Goal: Transaction & Acquisition: Purchase product/service

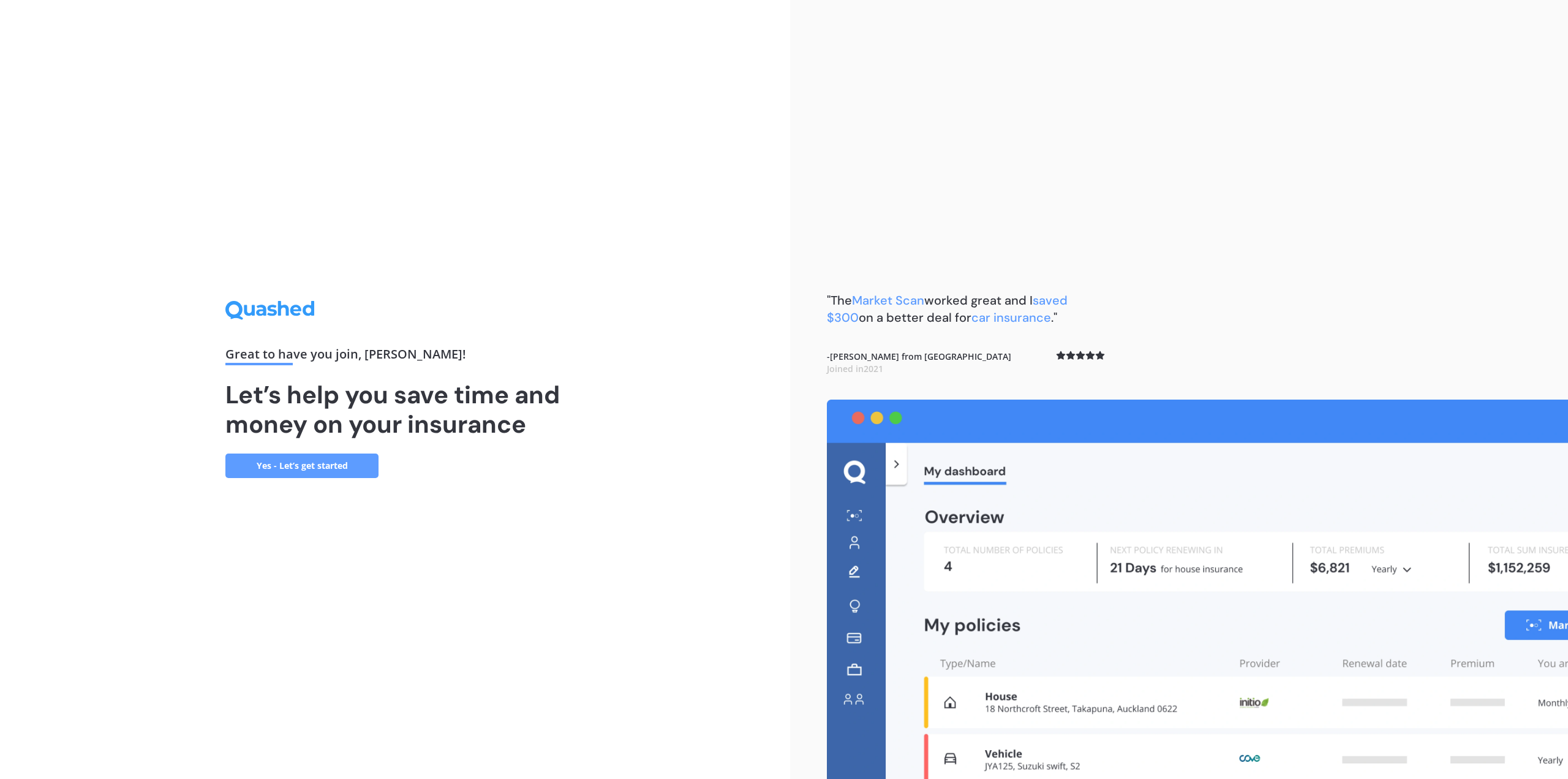
click at [347, 468] on link "Yes - Let’s get started" at bounding box center [301, 465] width 153 height 25
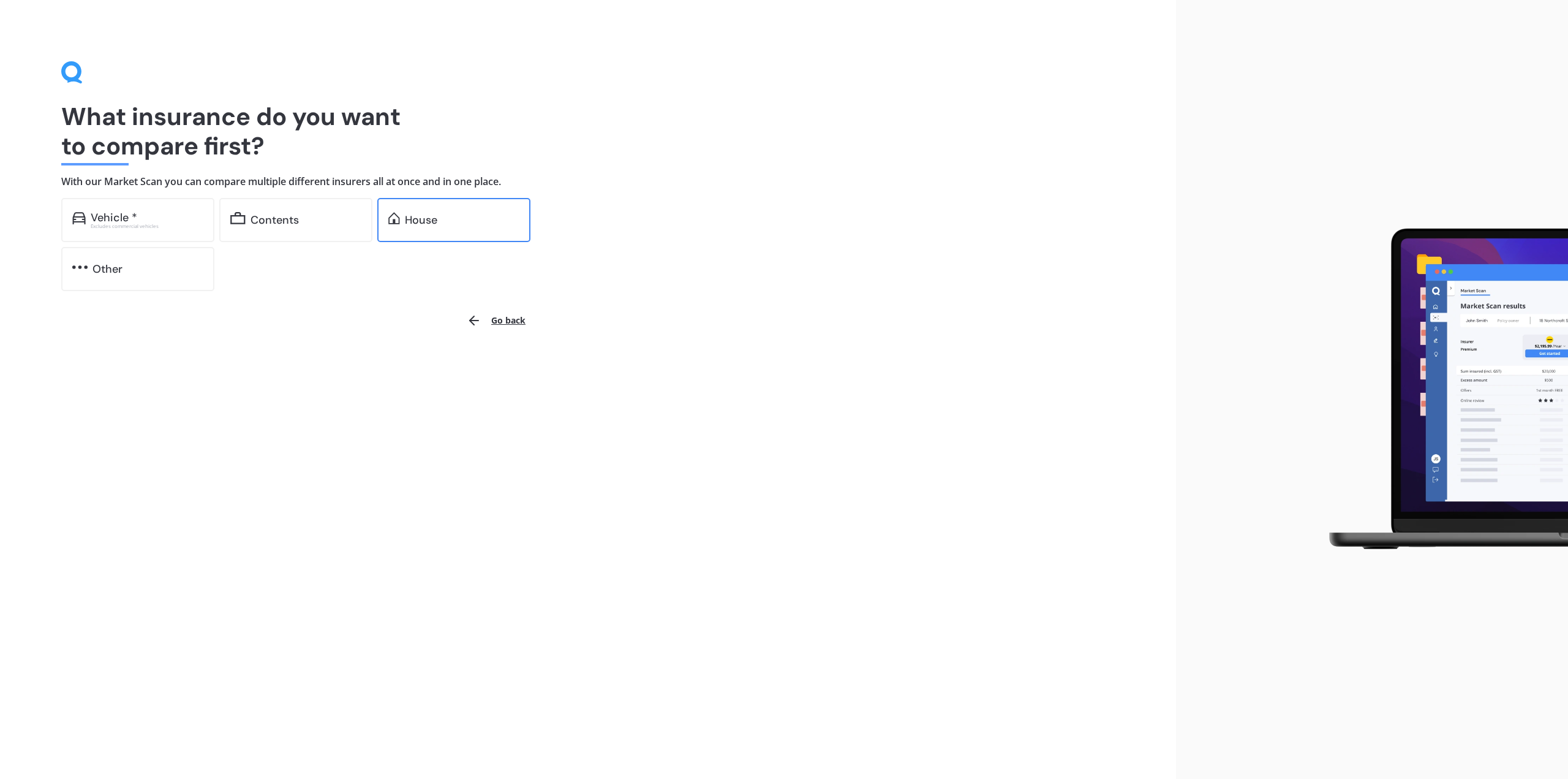
click at [449, 216] on div "House" at bounding box center [462, 220] width 115 height 12
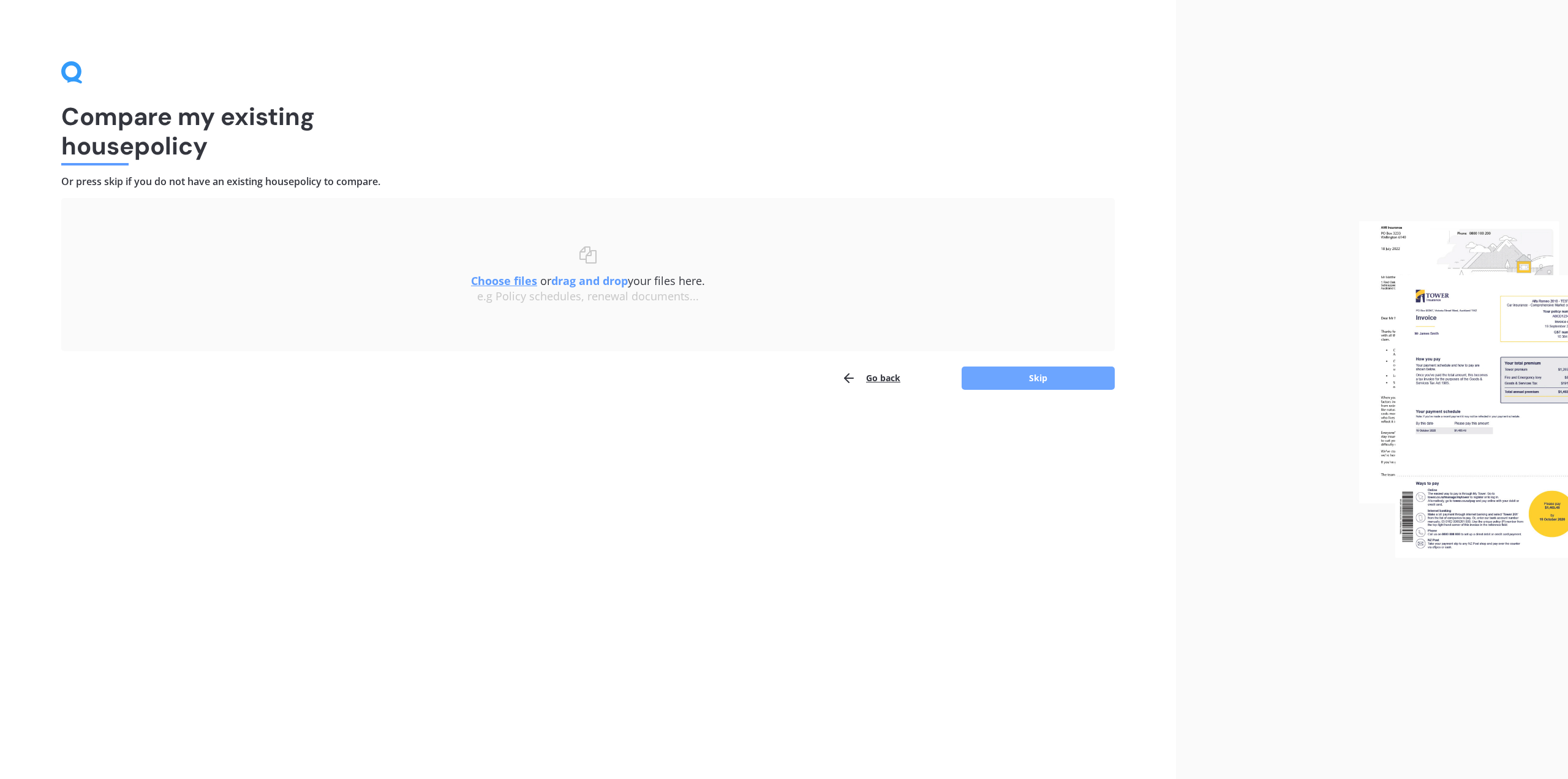
click at [1042, 383] on button "Skip" at bounding box center [1037, 378] width 153 height 23
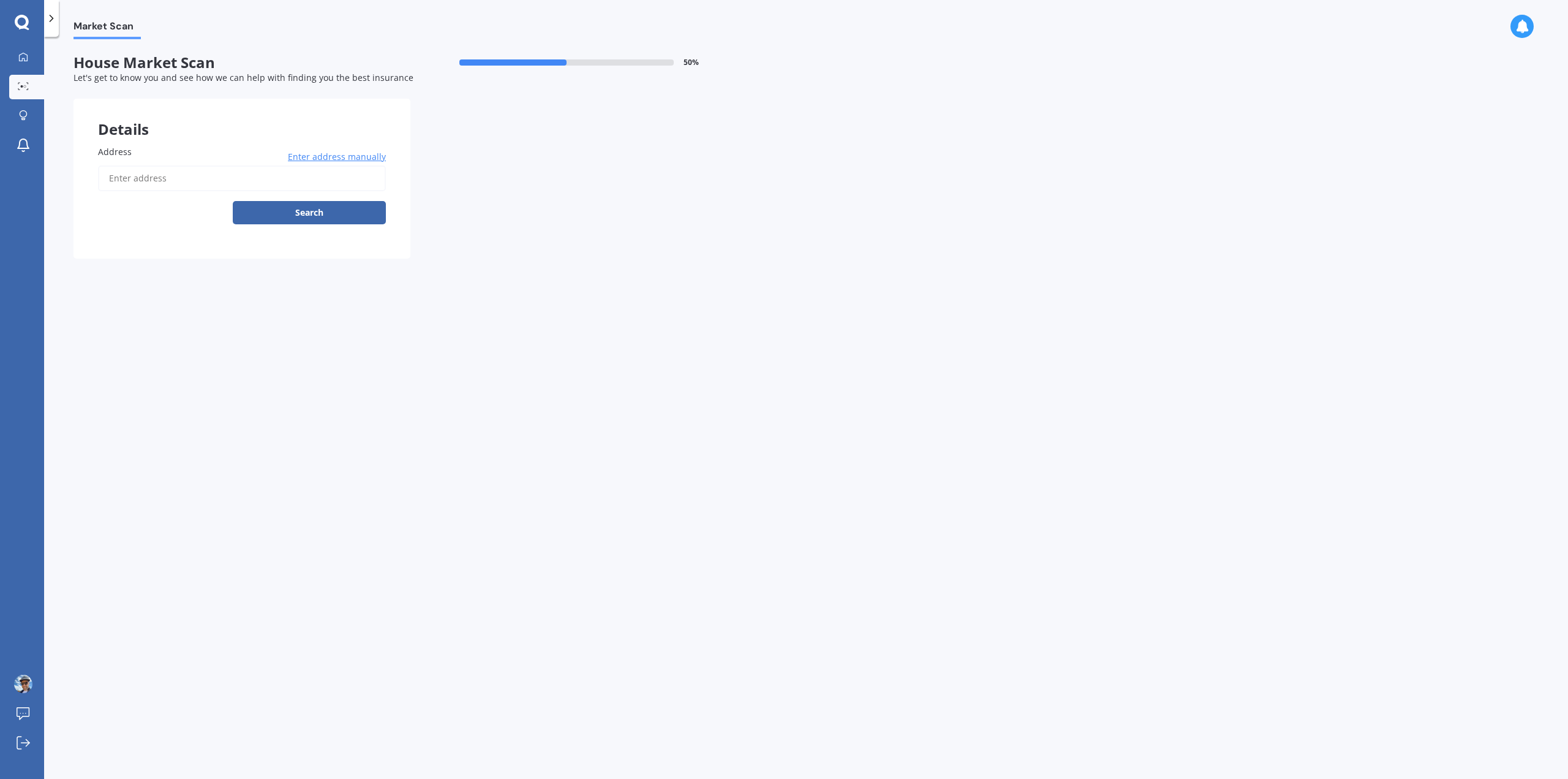
click at [316, 182] on input "Address" at bounding box center [242, 179] width 287 height 26
type input "[STREET_ADDRESS]"
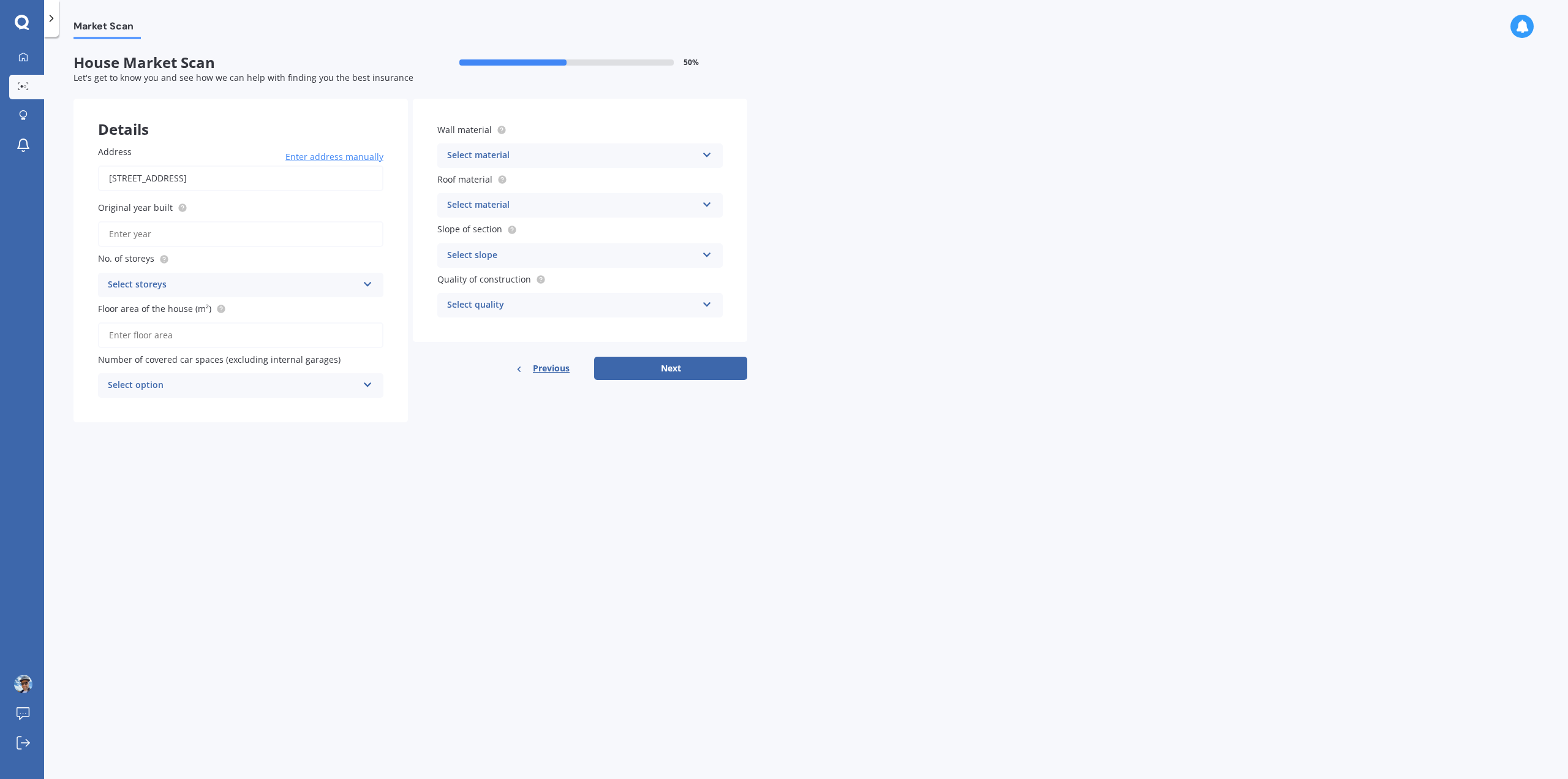
click at [292, 241] on input "Original year built" at bounding box center [241, 234] width 285 height 26
type input "1970"
click at [328, 285] on div "Select storeys" at bounding box center [233, 285] width 250 height 15
click at [313, 309] on div "1" at bounding box center [241, 309] width 284 height 22
click at [295, 339] on input "Floor area of the house (m²)" at bounding box center [241, 336] width 285 height 26
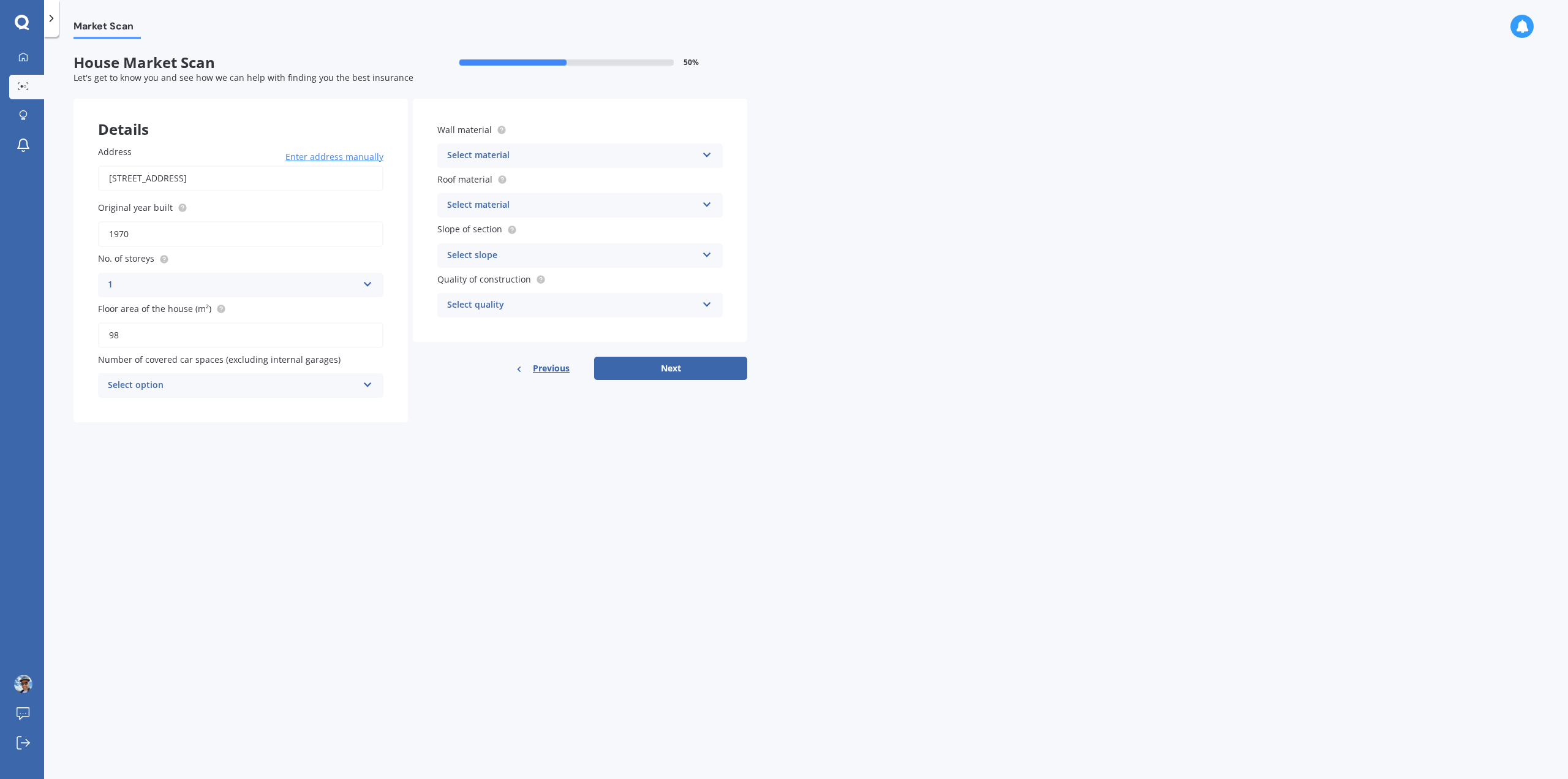
type input "98"
click at [329, 387] on div "Select option" at bounding box center [233, 386] width 250 height 15
click at [324, 409] on div "0" at bounding box center [241, 409] width 284 height 22
click at [611, 160] on div "Select material" at bounding box center [572, 155] width 250 height 15
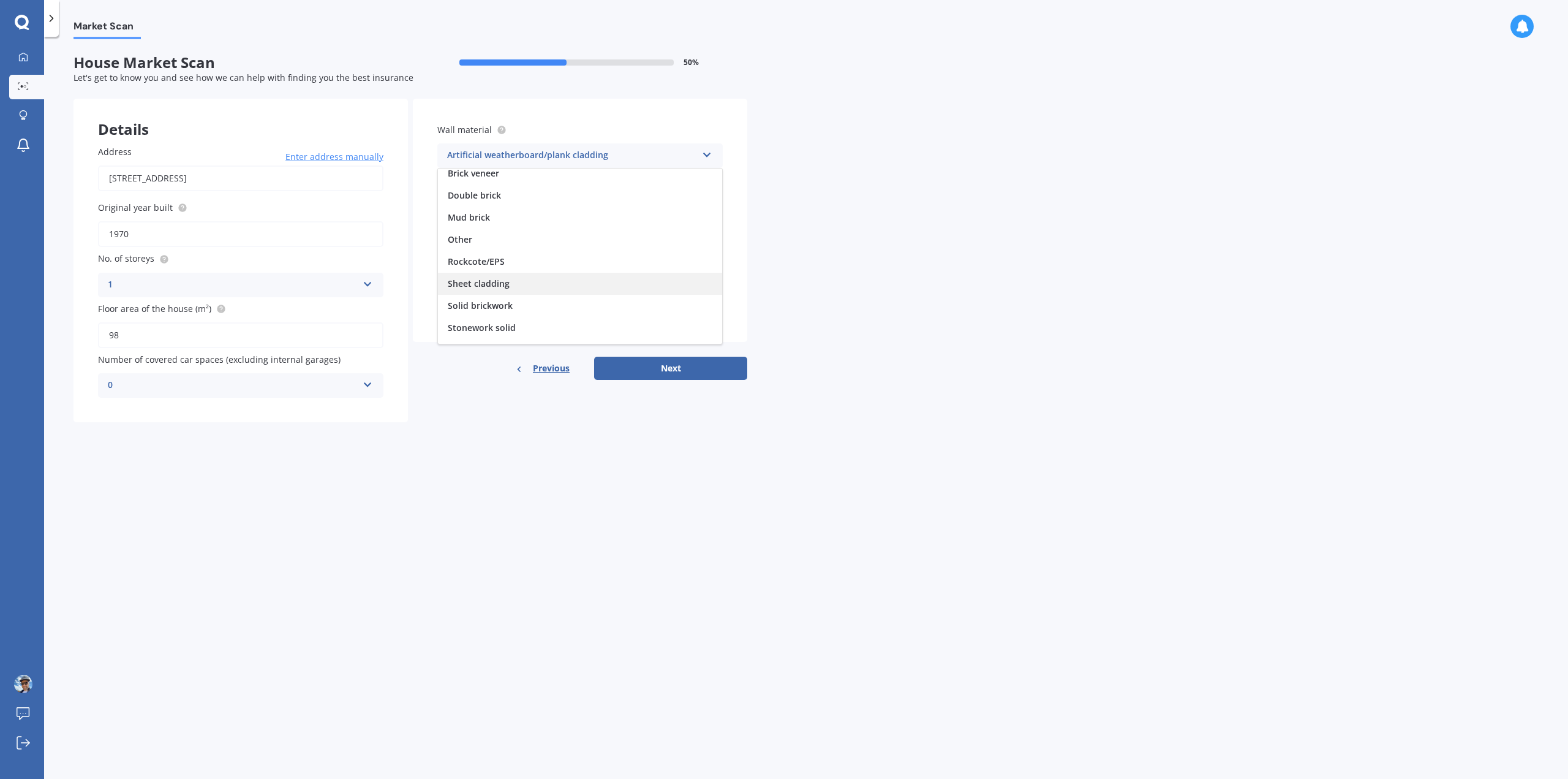
click at [648, 291] on div "Sheet cladding" at bounding box center [580, 284] width 284 height 22
click at [708, 210] on div "Select material Flat fibre cement Flat membrane Flat metal covering Pitched con…" at bounding box center [580, 205] width 285 height 25
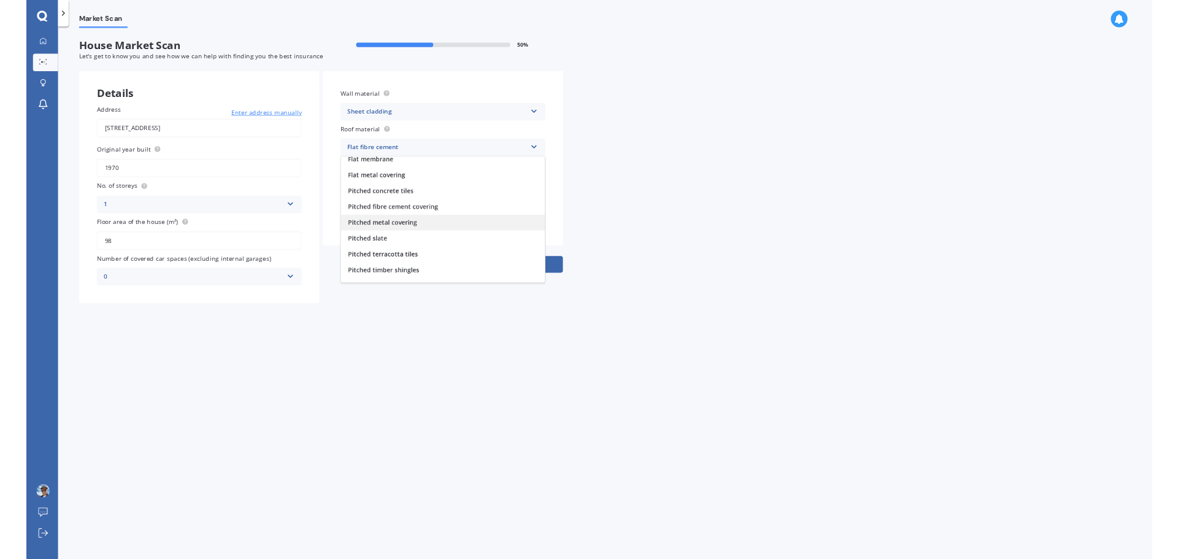
scroll to position [45, 0]
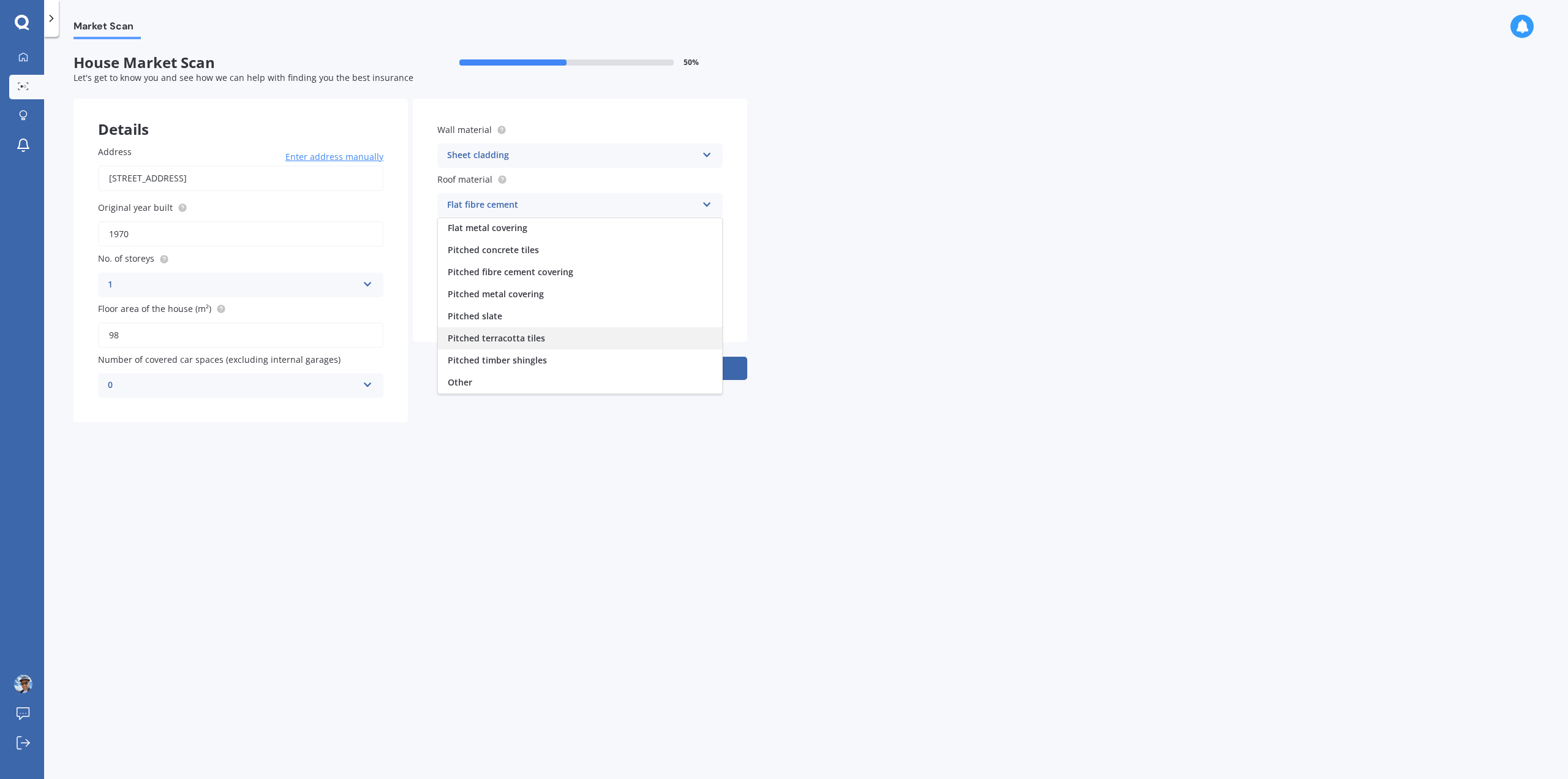
click at [668, 339] on div "Pitched terracotta tiles" at bounding box center [580, 339] width 284 height 22
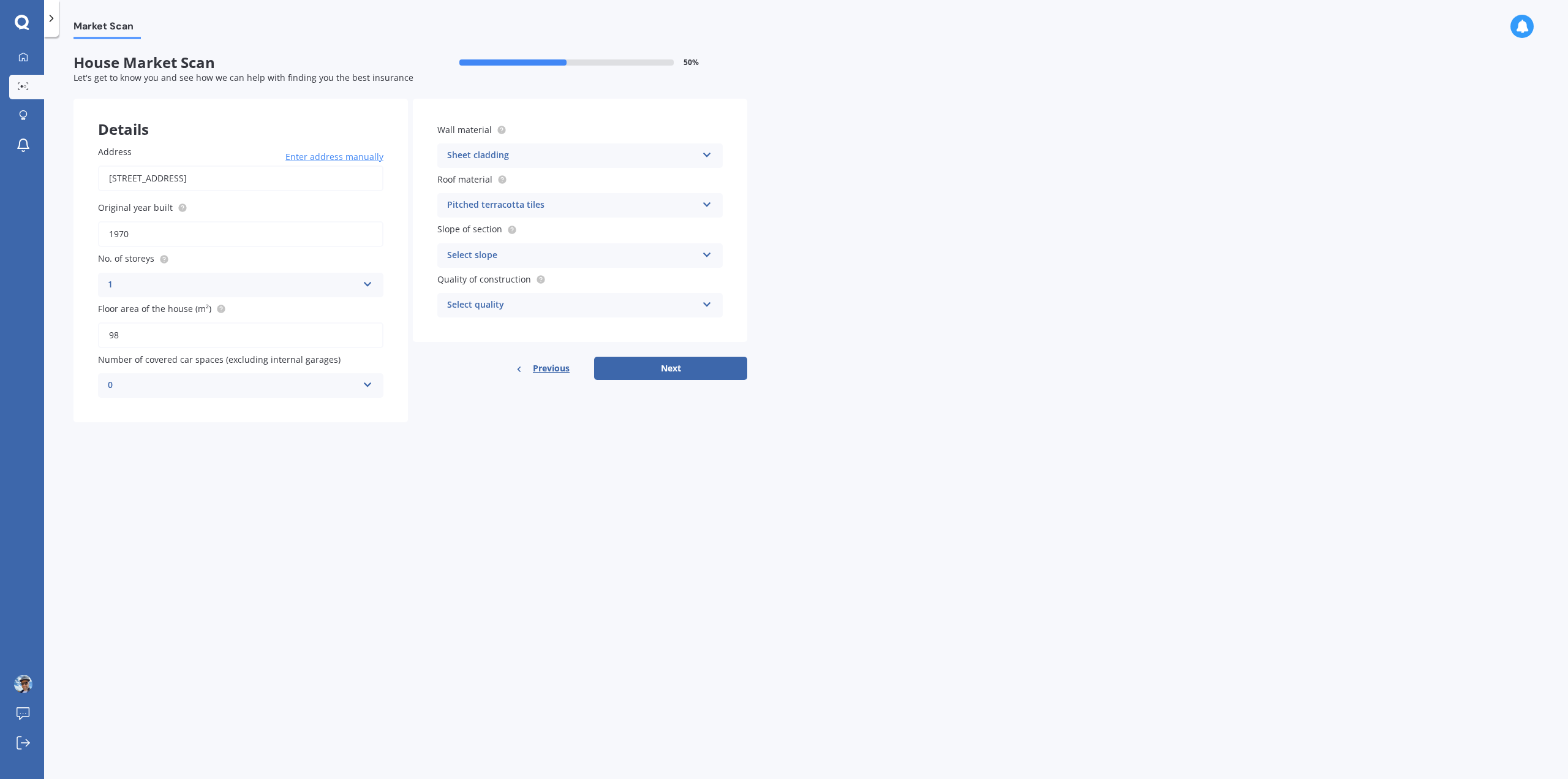
click at [687, 261] on div "Select slope" at bounding box center [572, 255] width 250 height 15
click at [672, 282] on div "Flat or gentle slope (up to about 5°)" at bounding box center [580, 280] width 284 height 22
click at [687, 307] on div "Select quality" at bounding box center [572, 305] width 250 height 15
click at [674, 334] on div "Standard" at bounding box center [580, 329] width 284 height 22
click at [705, 365] on button "Next" at bounding box center [670, 368] width 153 height 23
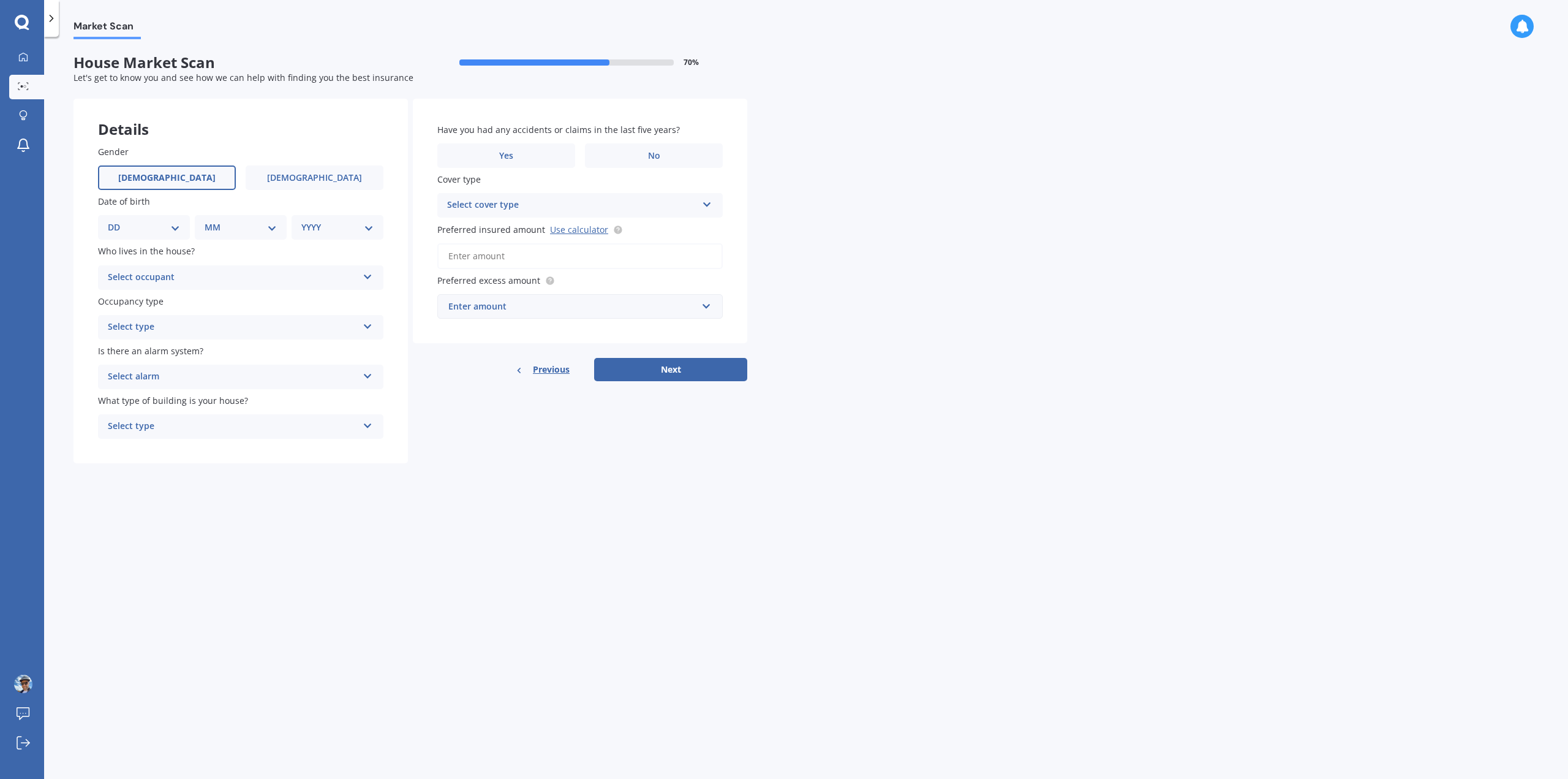
click at [191, 179] on label "[DEMOGRAPHIC_DATA]" at bounding box center [167, 178] width 138 height 25
click at [0, 0] on input "[DEMOGRAPHIC_DATA]" at bounding box center [0, 0] width 0 height 0
click at [153, 228] on select "DD 01 02 03 04 05 06 07 08 09 10 11 12 13 14 15 16 17 18 19 20 21 22 23 24 25 2…" at bounding box center [144, 227] width 72 height 13
select select "25"
click at [118, 221] on select "DD 01 02 03 04 05 06 07 08 09 10 11 12 13 14 15 16 17 18 19 20 21 22 23 24 25 2…" at bounding box center [144, 227] width 72 height 13
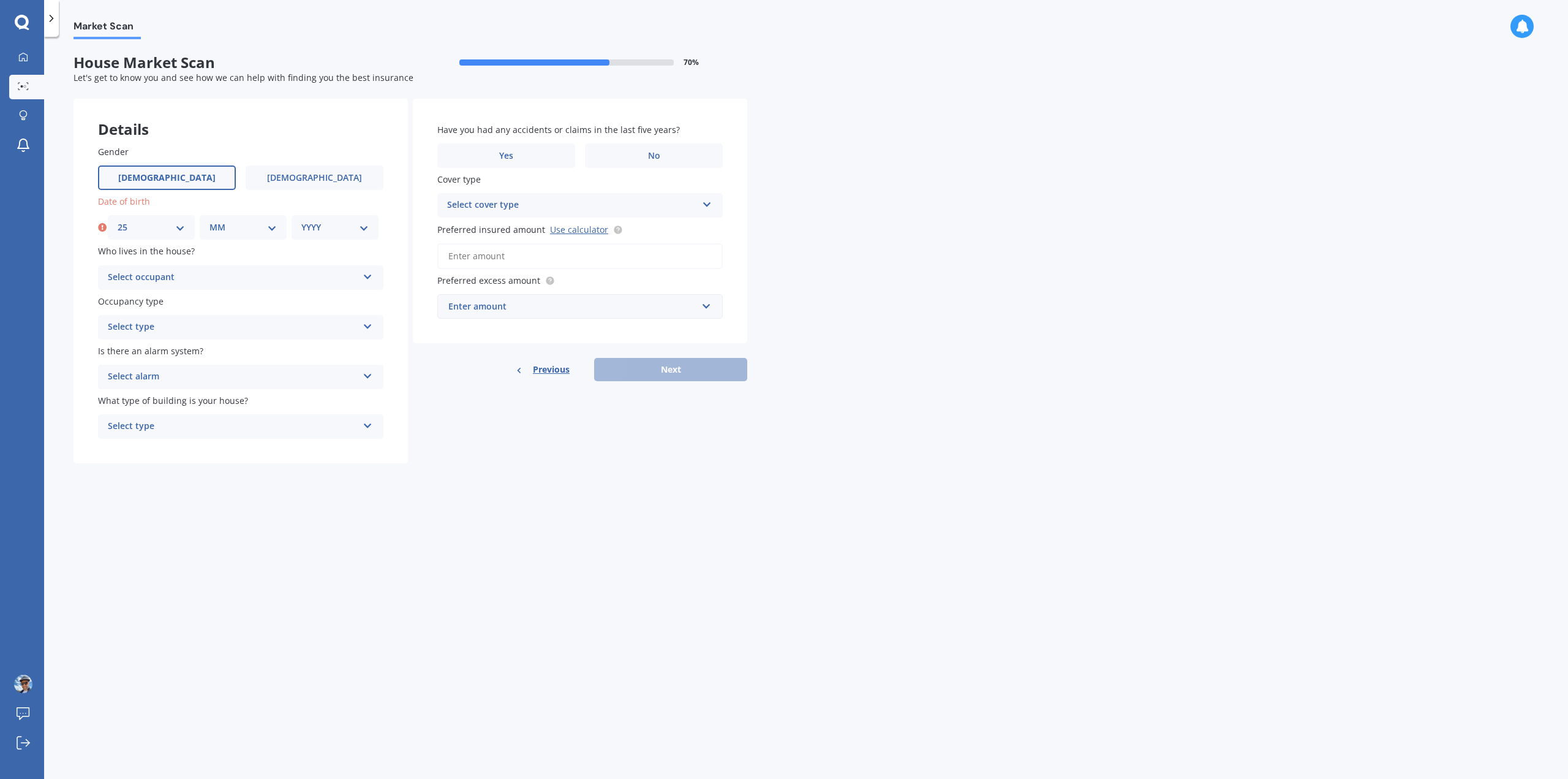
click at [243, 228] on select "MM 01 02 03 04 05 06 07 08 09 10 11 12" at bounding box center [243, 227] width 67 height 13
select select "04"
click at [210, 221] on select "MM 01 02 03 04 05 06 07 08 09 10 11 12" at bounding box center [243, 227] width 67 height 13
click at [313, 221] on select "YYYY 2009 2008 2007 2006 2005 2004 2003 2002 2001 2000 1999 1998 1997 1996 1995…" at bounding box center [334, 227] width 67 height 13
select select "1984"
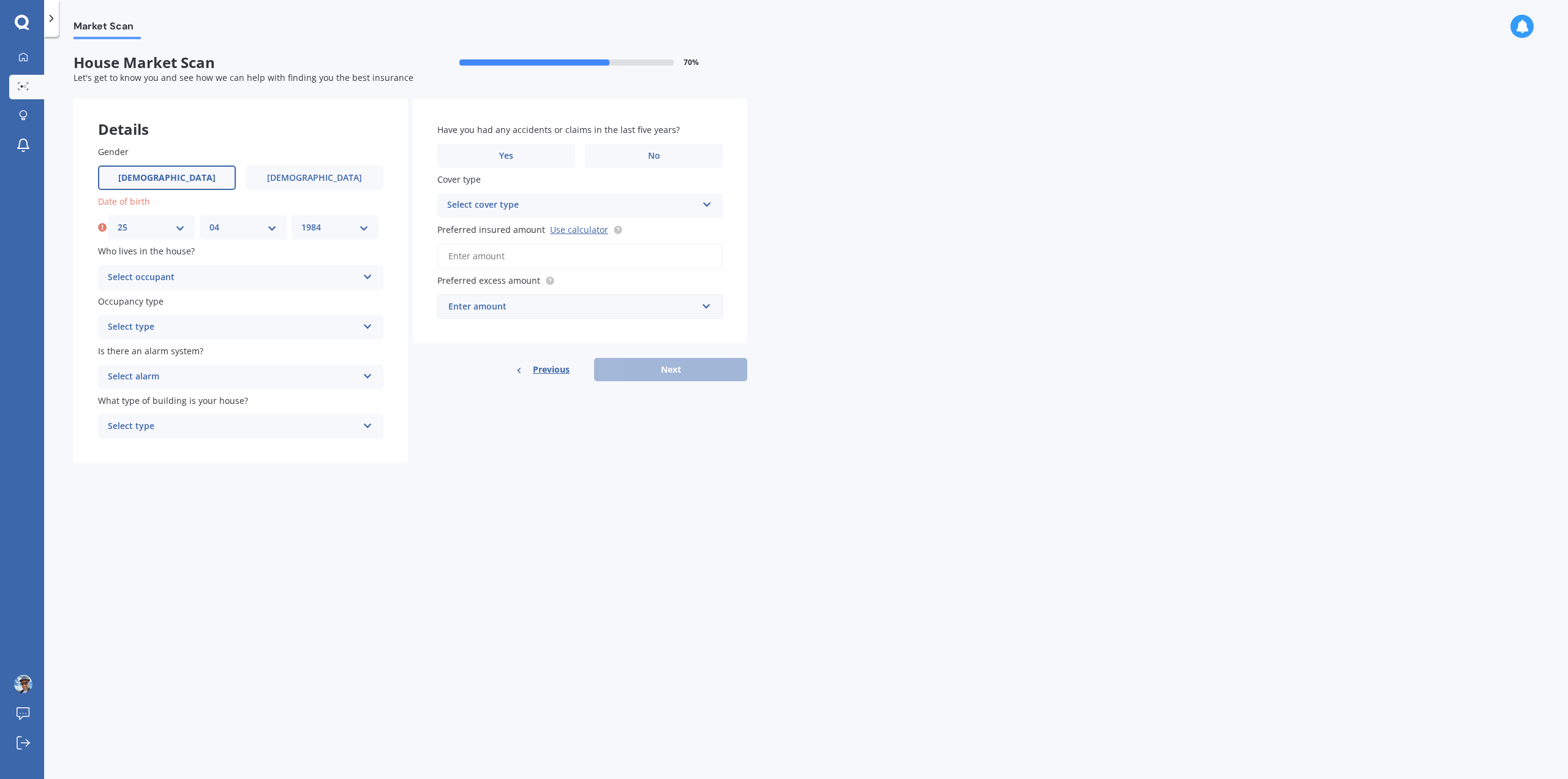
click at [301, 221] on select "YYYY 2009 2008 2007 2006 2005 2004 2003 2002 2001 2000 1999 1998 1997 1996 1995…" at bounding box center [334, 227] width 67 height 13
click at [158, 277] on div "Select occupant" at bounding box center [233, 278] width 250 height 15
click at [529, 561] on div "Market Scan House Market Scan 70 % Let's get to know you and see how we can hel…" at bounding box center [805, 409] width 1523 height 742
click at [368, 282] on div "Owner Owner Owner + Boarder" at bounding box center [241, 278] width 285 height 25
click at [447, 425] on div "Details Gender [DEMOGRAPHIC_DATA] [DEMOGRAPHIC_DATA] Date of birth DD 01 02 03 …" at bounding box center [410, 282] width 674 height 366
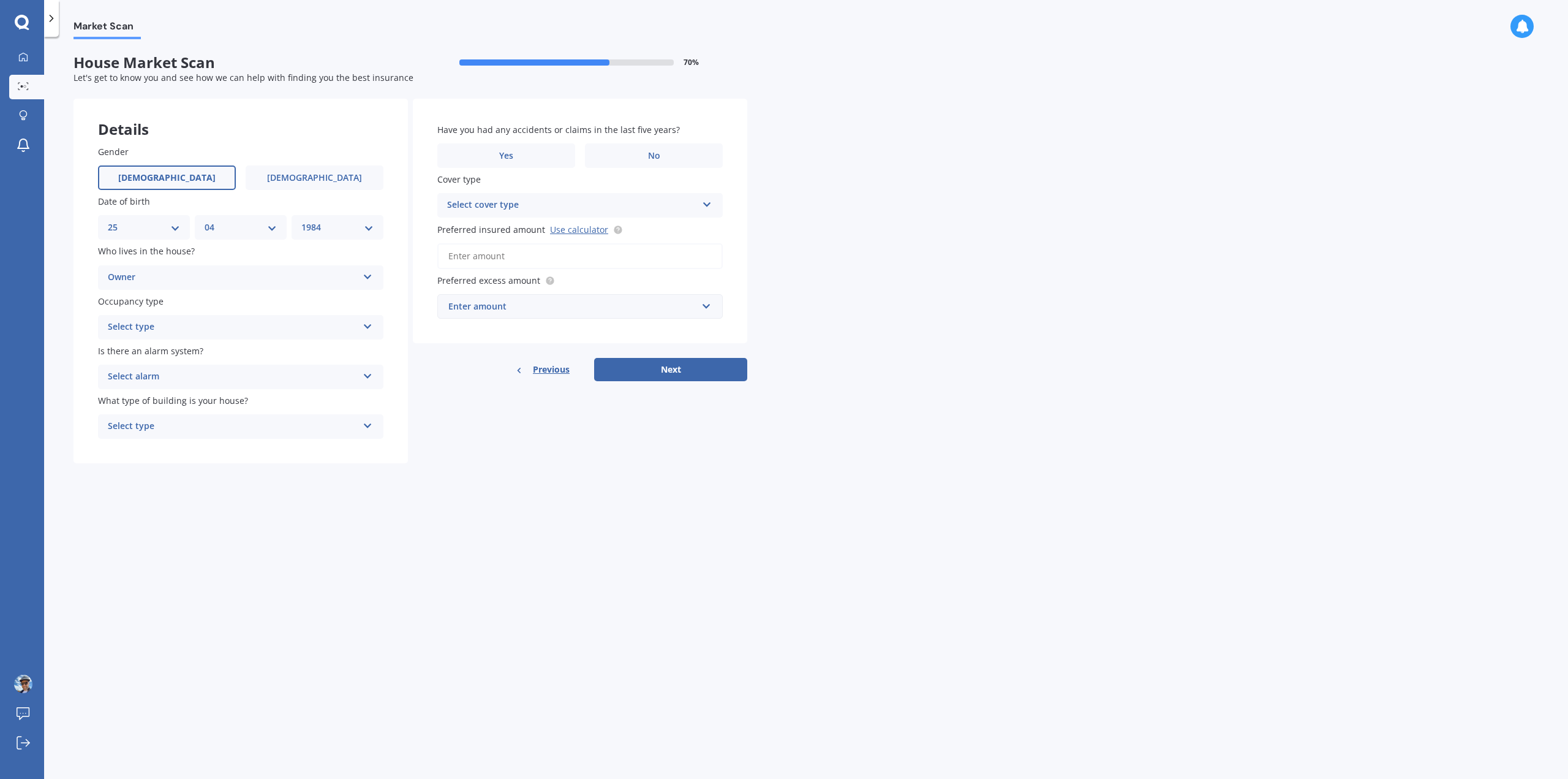
click at [369, 317] on div "Select type Permanent Holiday (without tenancy)" at bounding box center [241, 327] width 285 height 25
click at [508, 414] on div "Details Gender [DEMOGRAPHIC_DATA] [DEMOGRAPHIC_DATA] Date of birth DD 01 02 03 …" at bounding box center [410, 282] width 674 height 366
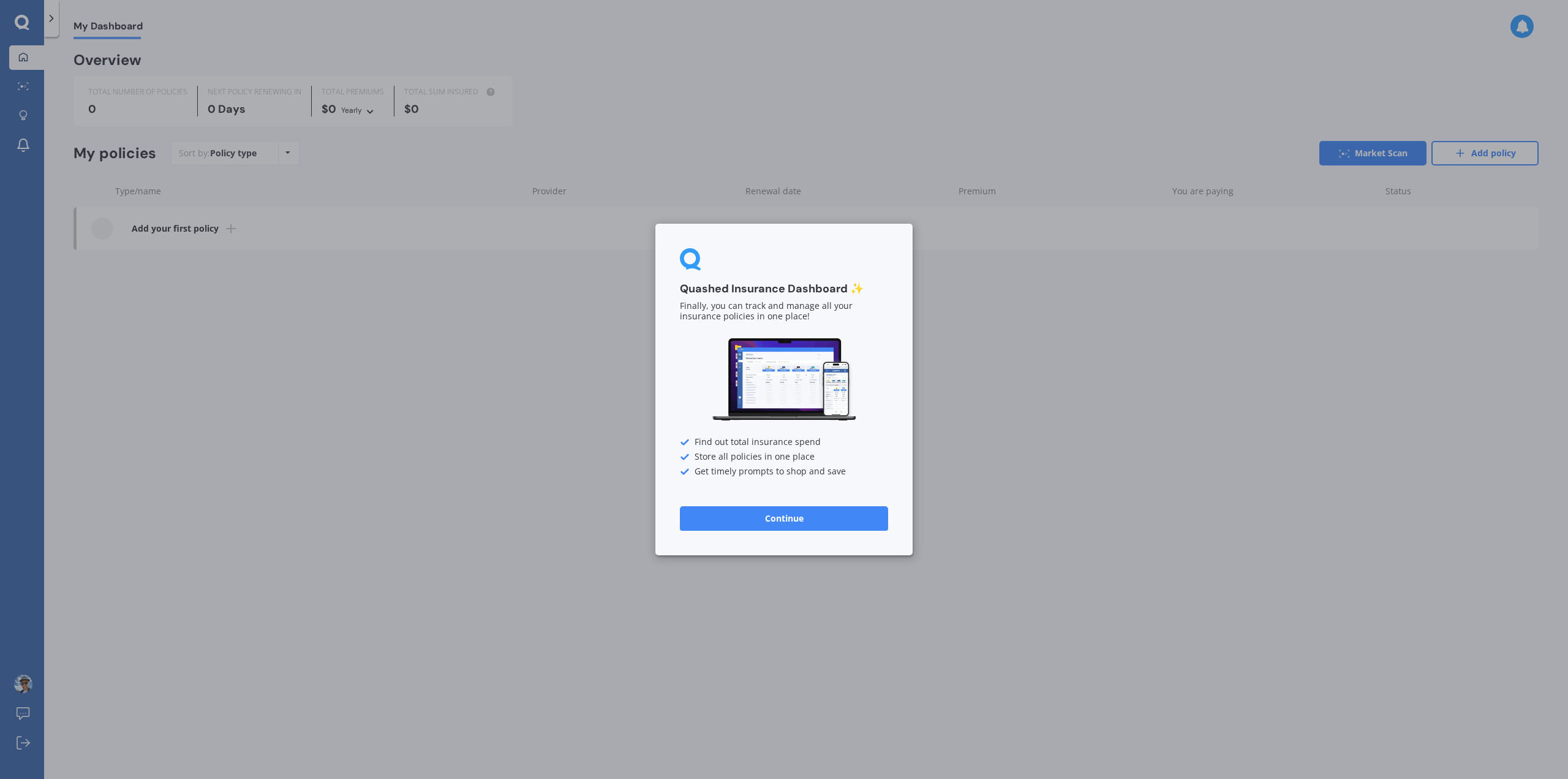
click at [784, 515] on button "Continue" at bounding box center [784, 518] width 209 height 25
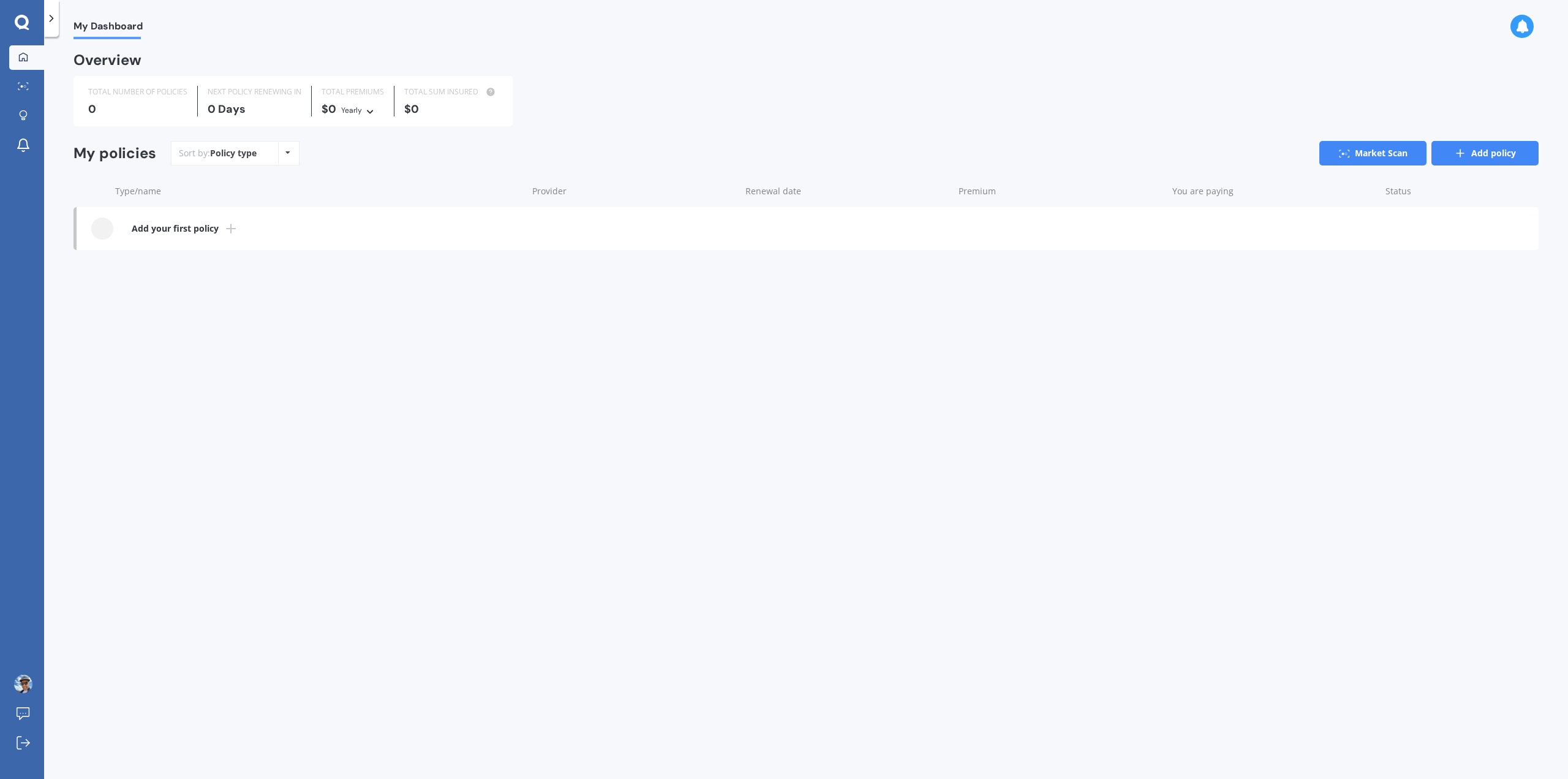
click at [1472, 158] on link "Add policy" at bounding box center [1484, 153] width 107 height 25
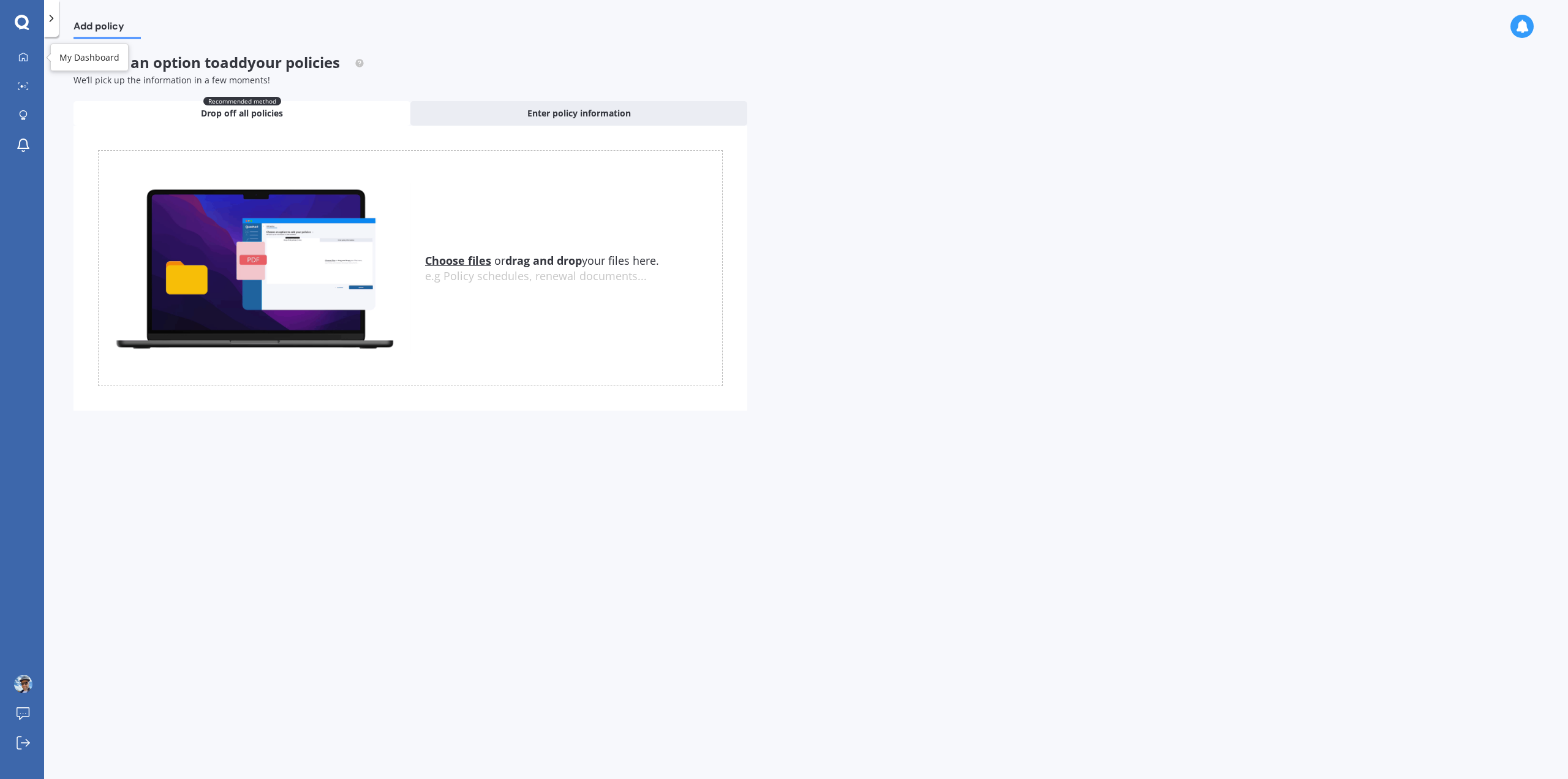
click at [29, 12] on div "My Dashboard Market Scan Explore insurance Notifications [PERSON_NAME] C Submit…" at bounding box center [22, 390] width 44 height 779
click at [24, 53] on icon at bounding box center [23, 56] width 9 height 9
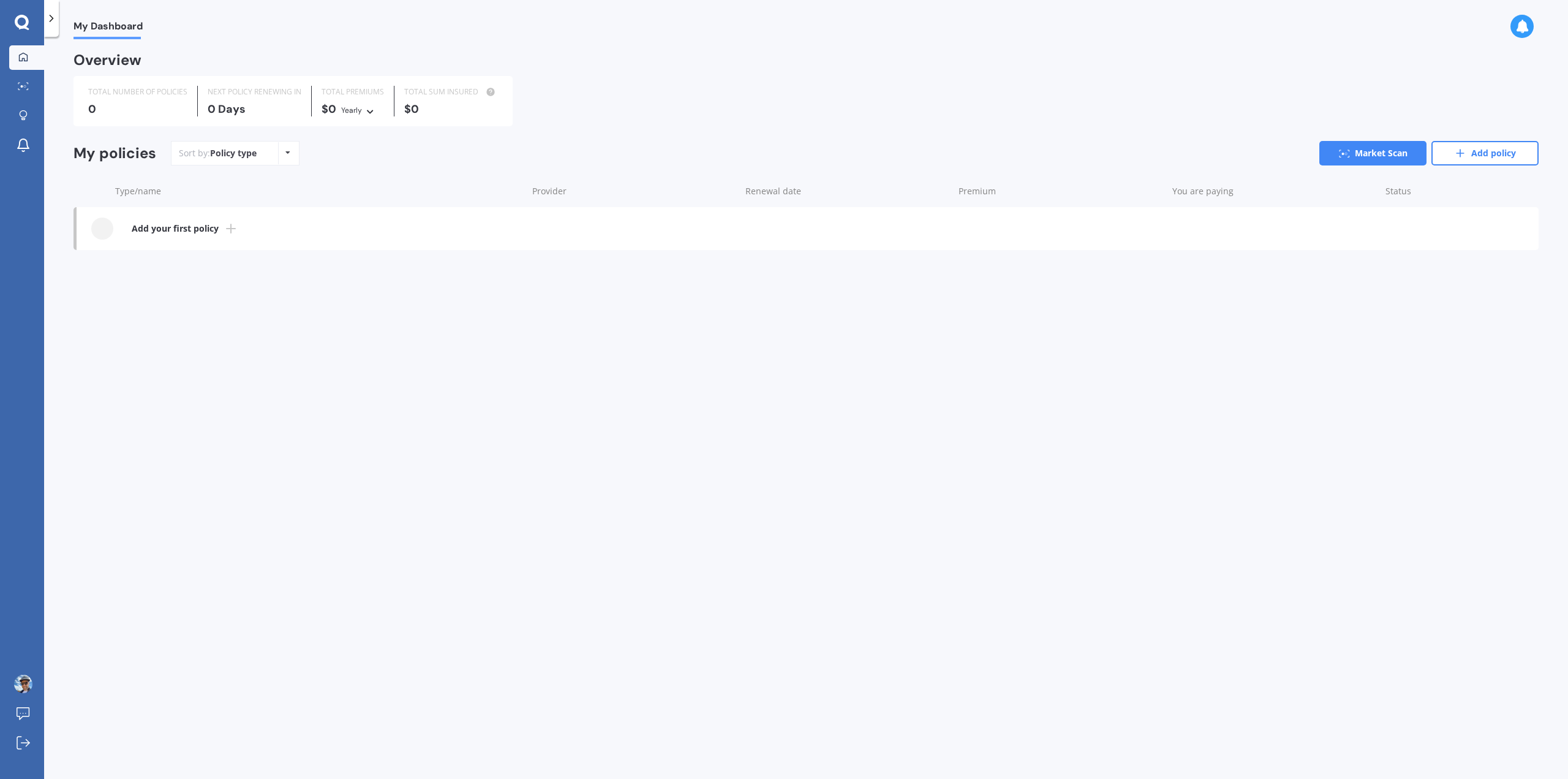
click at [21, 21] on icon at bounding box center [22, 23] width 15 height 16
click at [17, 14] on div "My Dashboard Market Scan Explore insurance Notifications [PERSON_NAME] C Submit…" at bounding box center [22, 390] width 44 height 779
click at [60, 14] on div "My Dashboard" at bounding box center [101, 19] width 84 height 39
click at [56, 15] on icon at bounding box center [51, 18] width 12 height 12
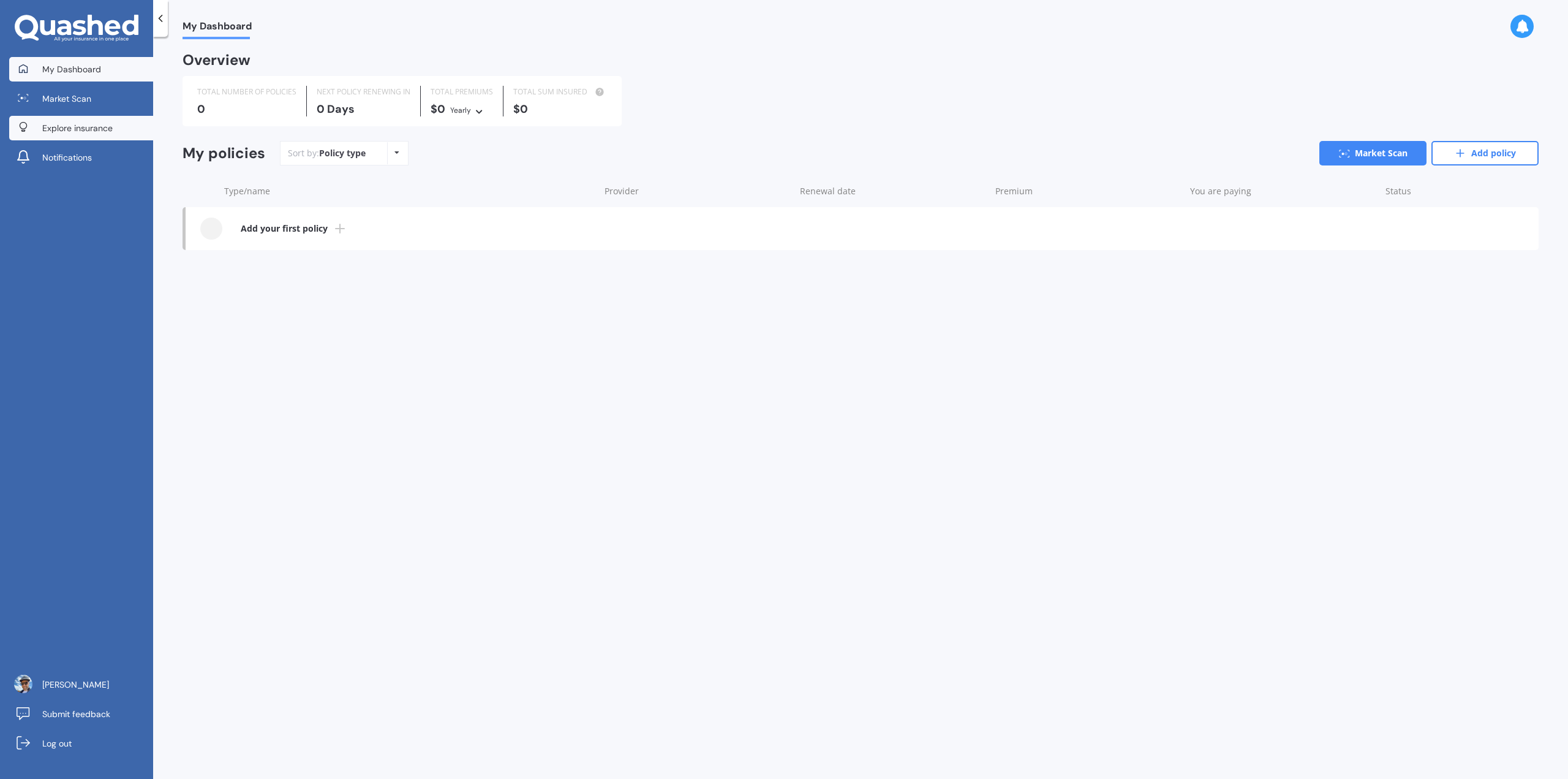
click at [96, 121] on link "Explore insurance" at bounding box center [81, 128] width 144 height 25
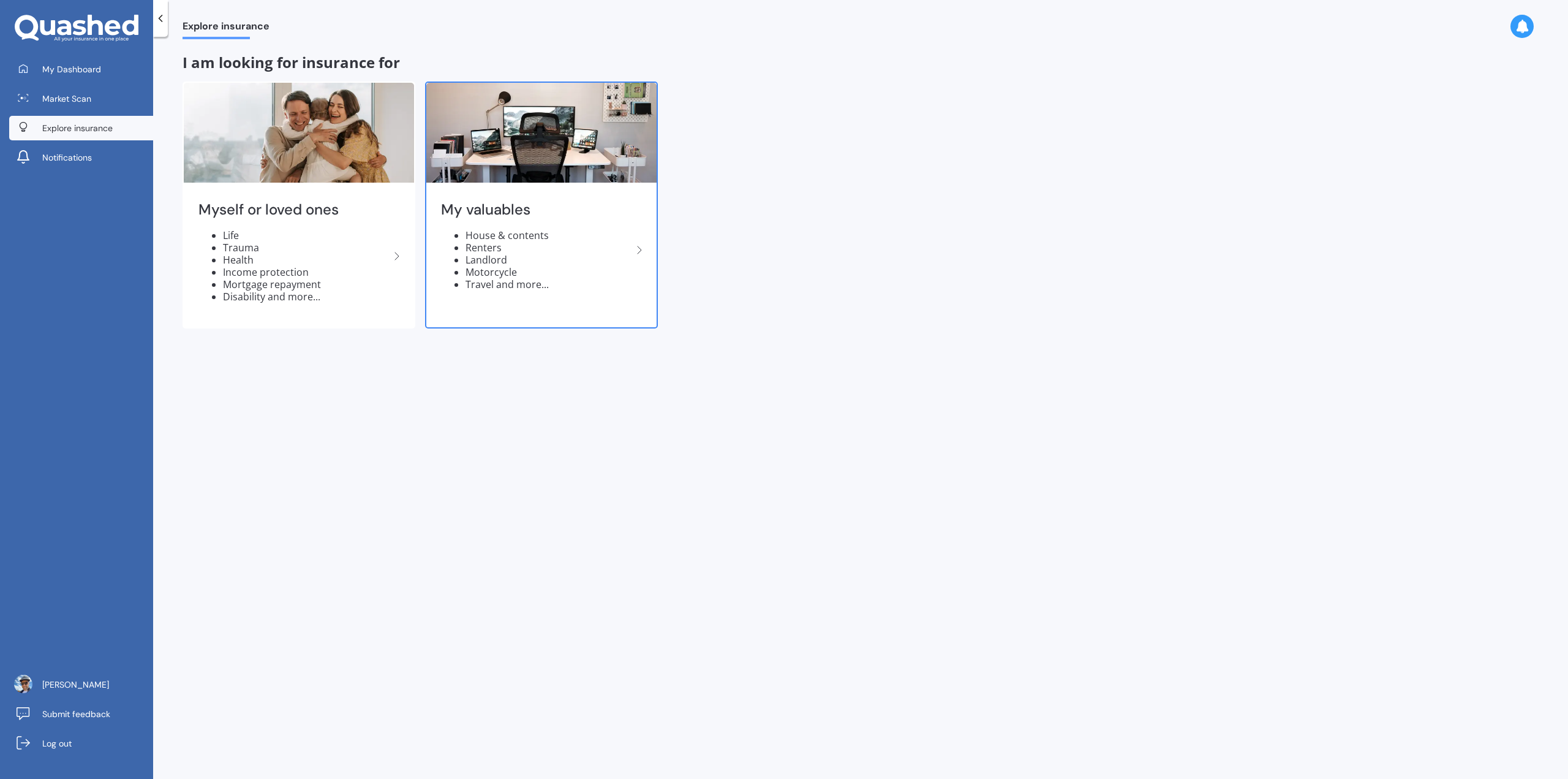
click at [619, 260] on li "Landlord" at bounding box center [548, 260] width 167 height 12
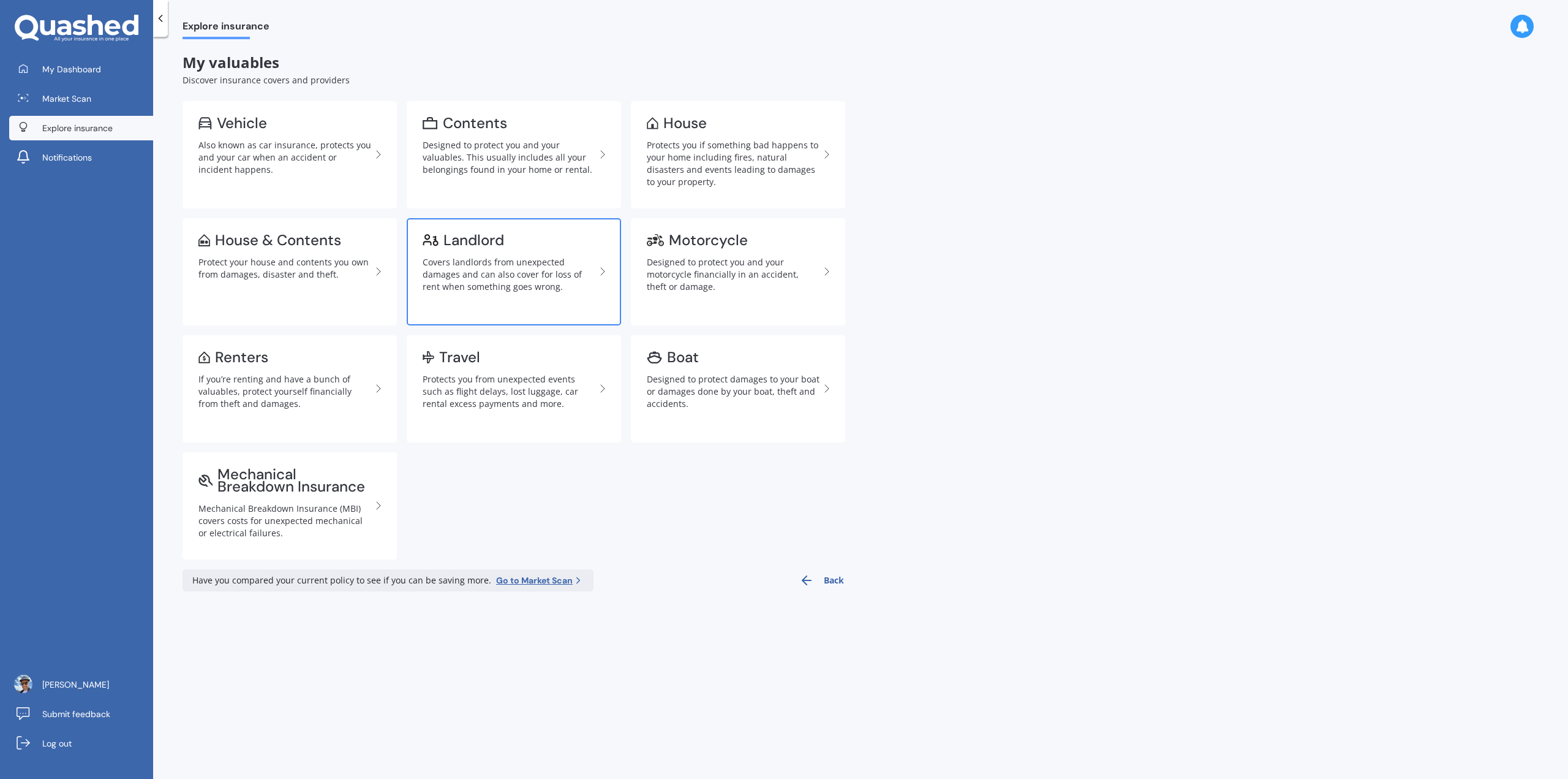
click at [498, 269] on div "Covers landlords from unexpected damages and can also cover for loss of rent wh…" at bounding box center [508, 274] width 173 height 37
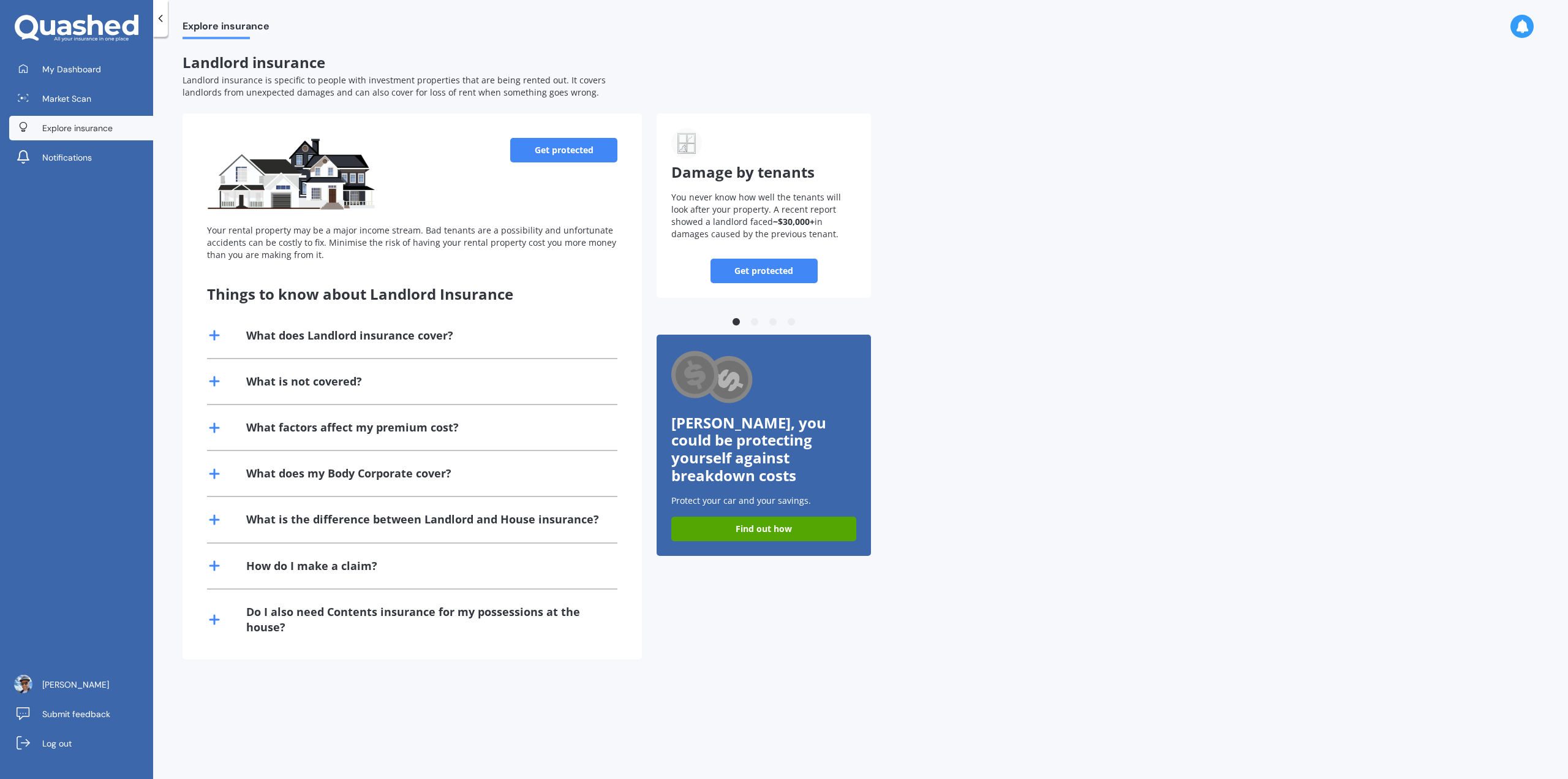
click at [571, 157] on link "Get protected" at bounding box center [563, 150] width 107 height 25
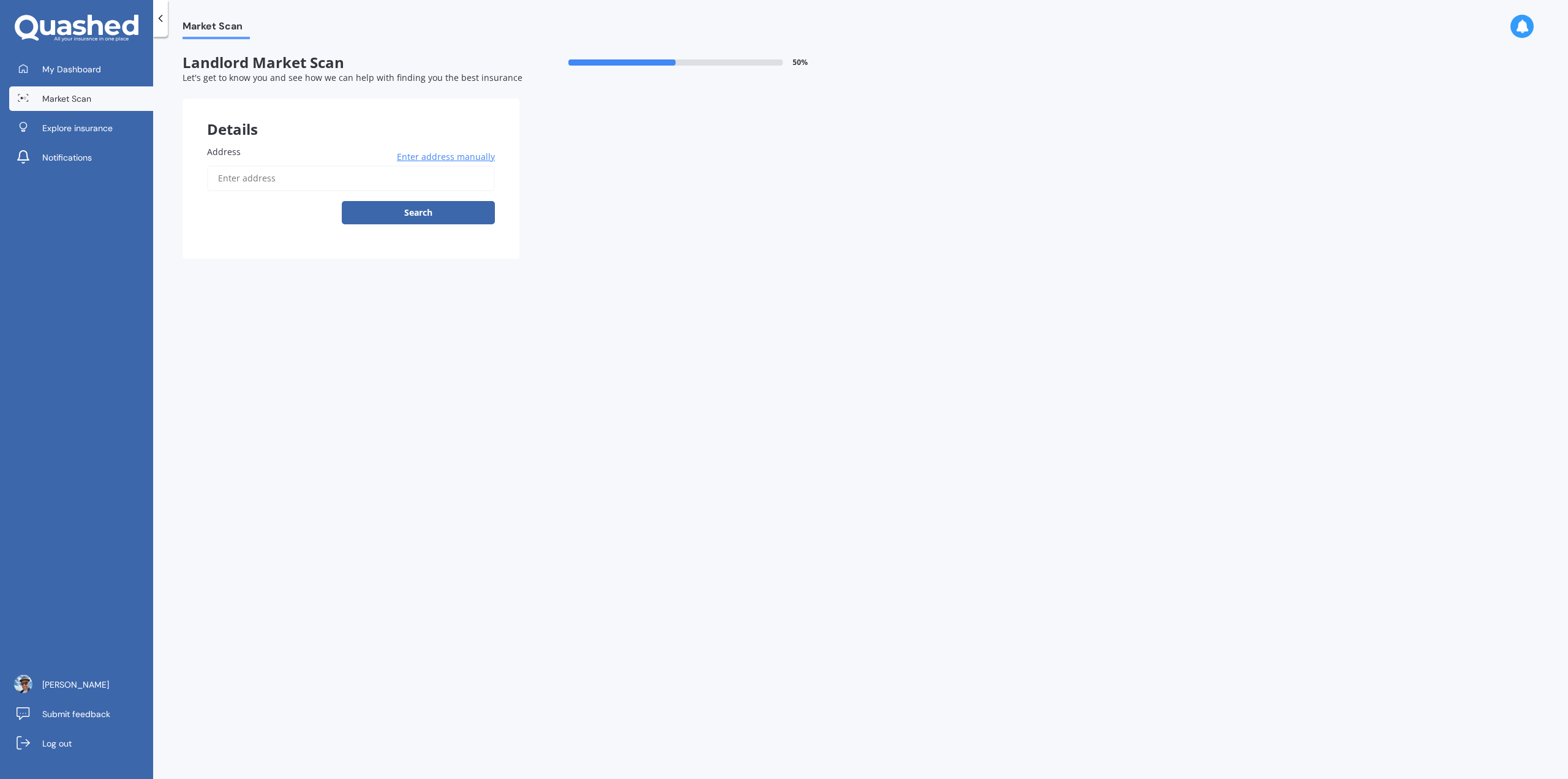
click at [350, 175] on input "Address" at bounding box center [350, 179] width 287 height 26
type input "[STREET_ADDRESS]"
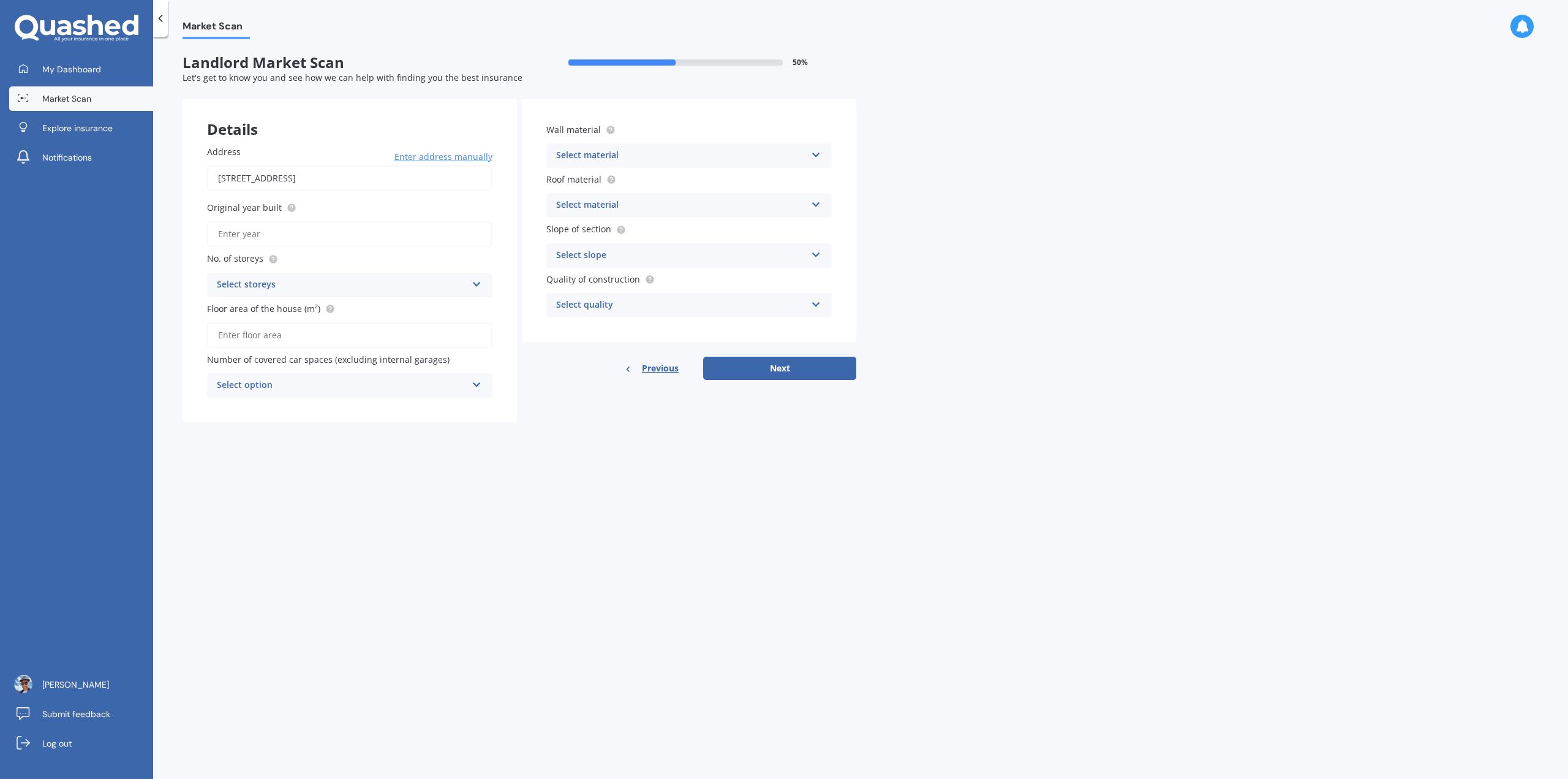
click at [364, 233] on input "Original year built" at bounding box center [349, 234] width 285 height 26
type input "1970"
click at [355, 279] on div "Select storeys" at bounding box center [341, 285] width 250 height 15
click at [341, 314] on div "1" at bounding box center [349, 309] width 284 height 22
click at [345, 342] on input "Floor area of the house (m²)" at bounding box center [349, 336] width 285 height 26
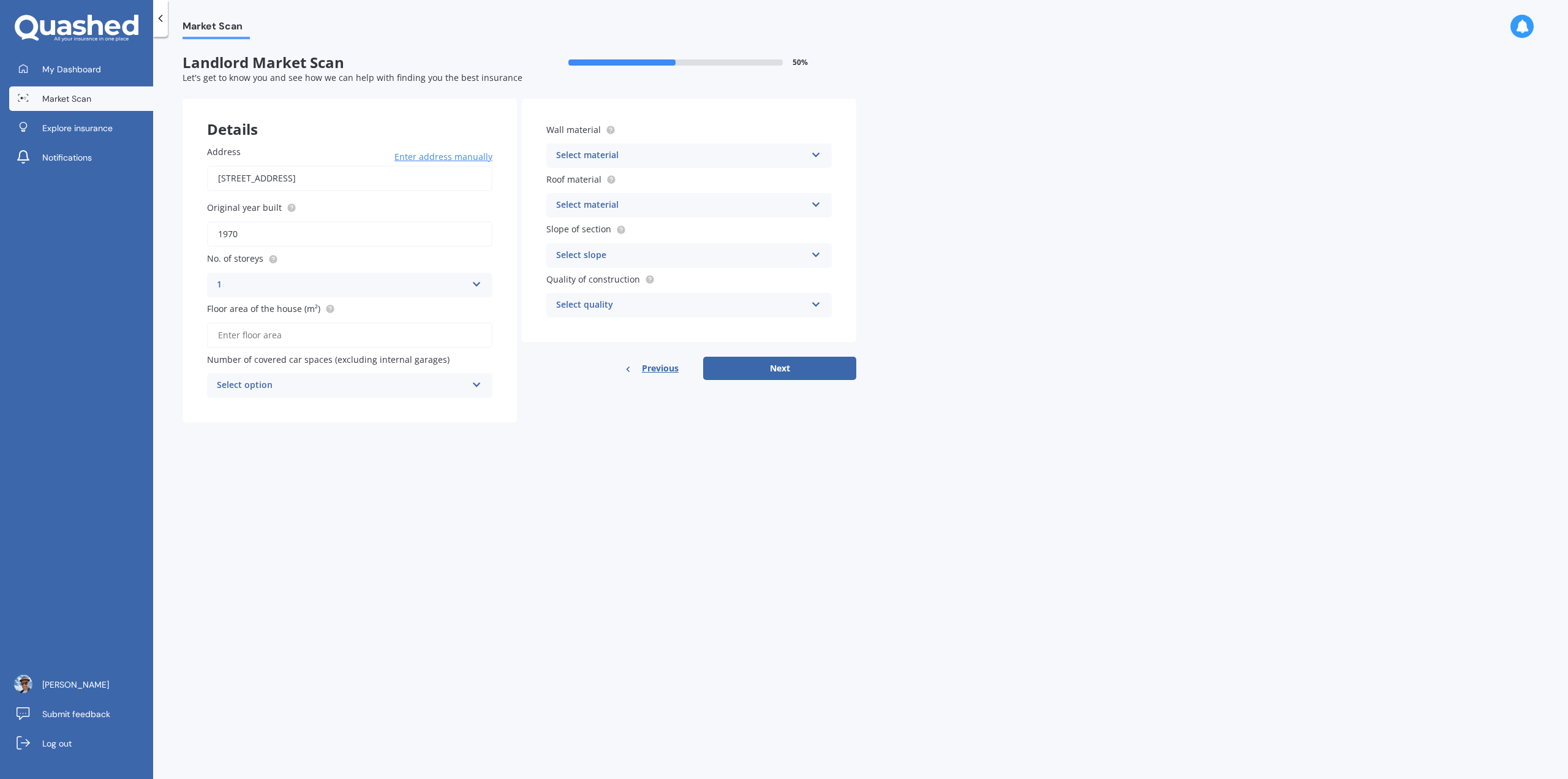
type input "98"
click at [338, 386] on div "Select option" at bounding box center [341, 386] width 250 height 15
click at [322, 411] on div "0" at bounding box center [349, 409] width 284 height 22
click at [619, 155] on div "Select material" at bounding box center [681, 155] width 250 height 15
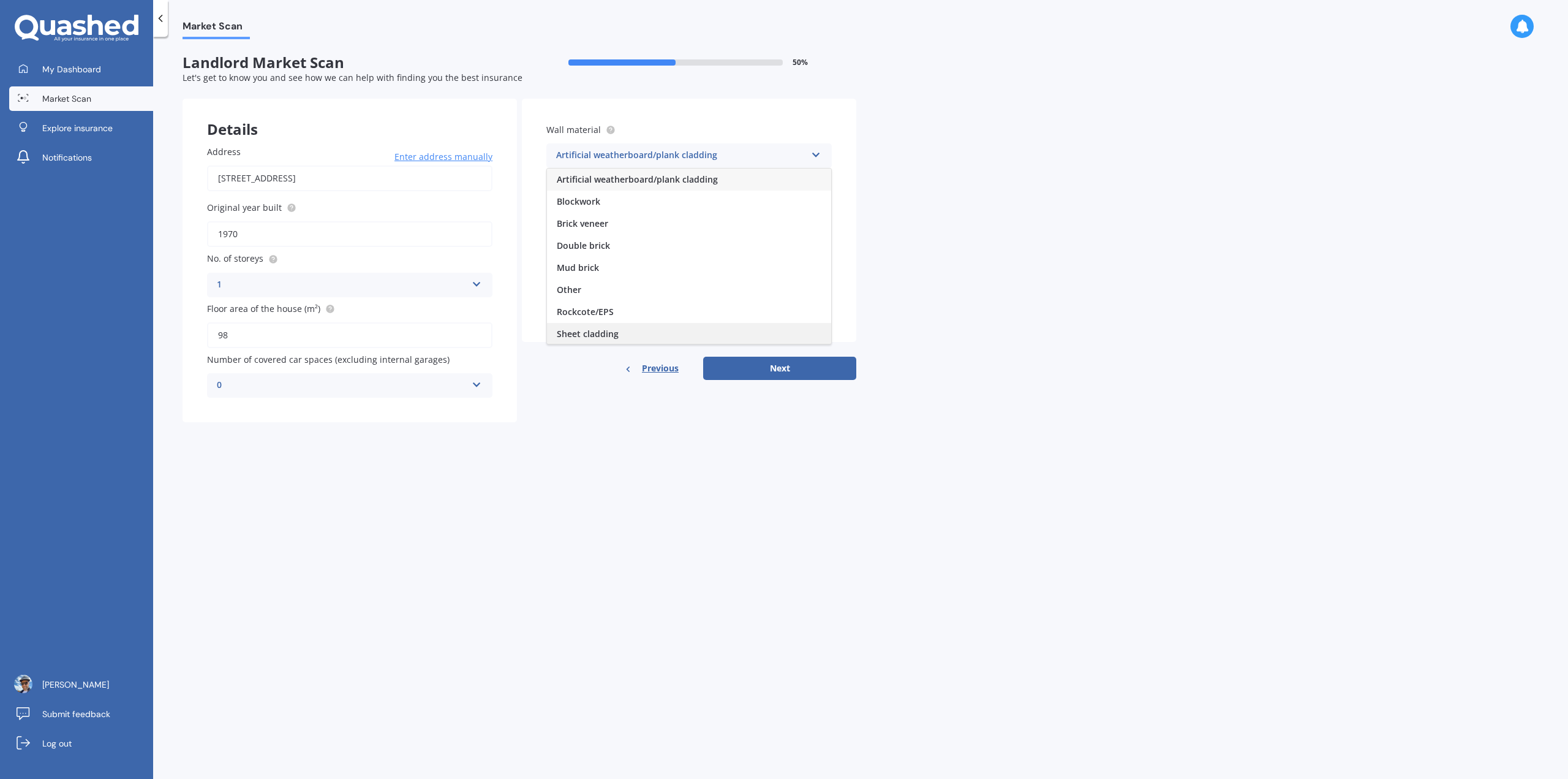
click at [621, 328] on div "Sheet cladding" at bounding box center [689, 334] width 284 height 22
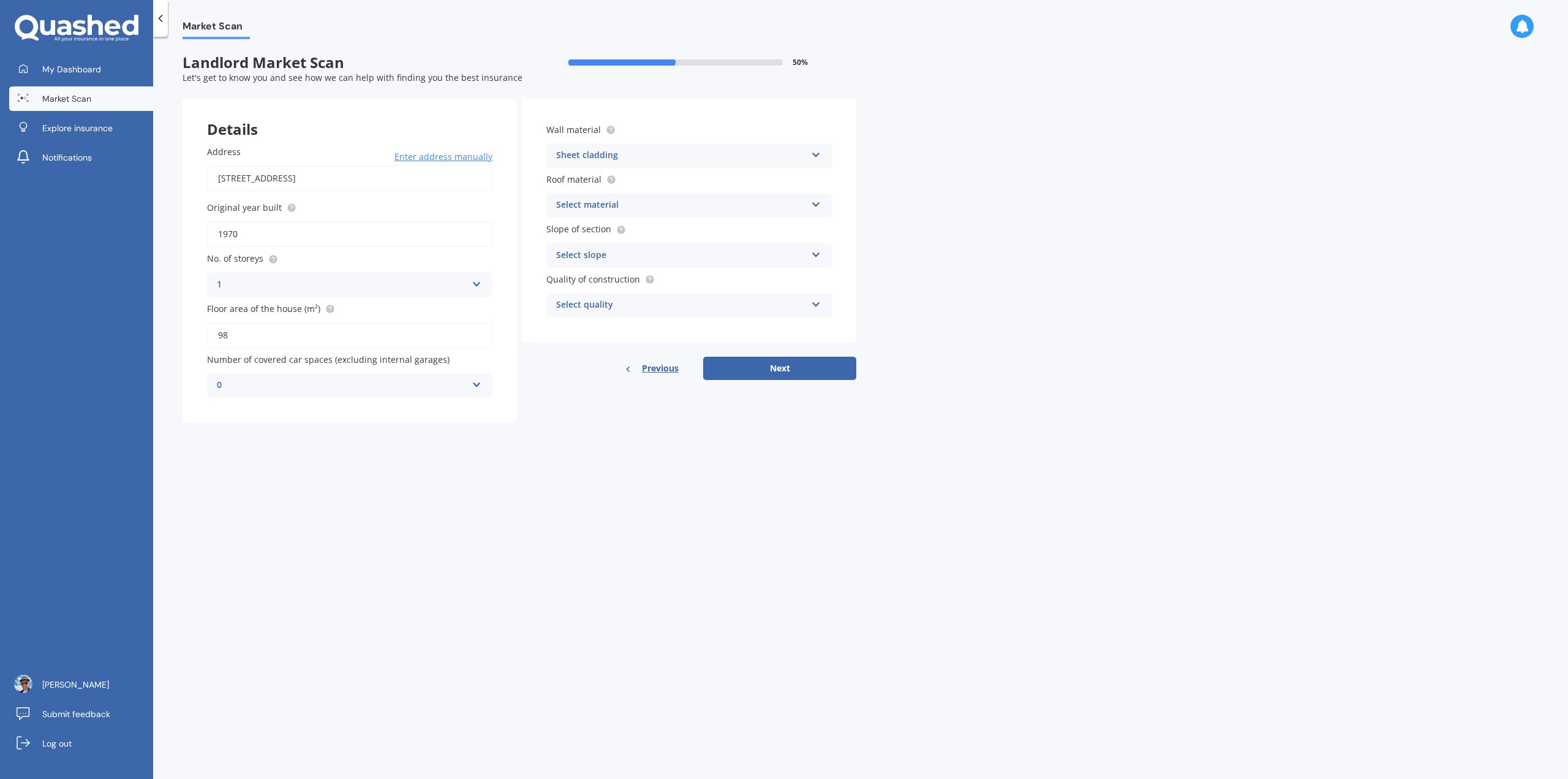
click at [626, 210] on div "Select material" at bounding box center [681, 205] width 250 height 15
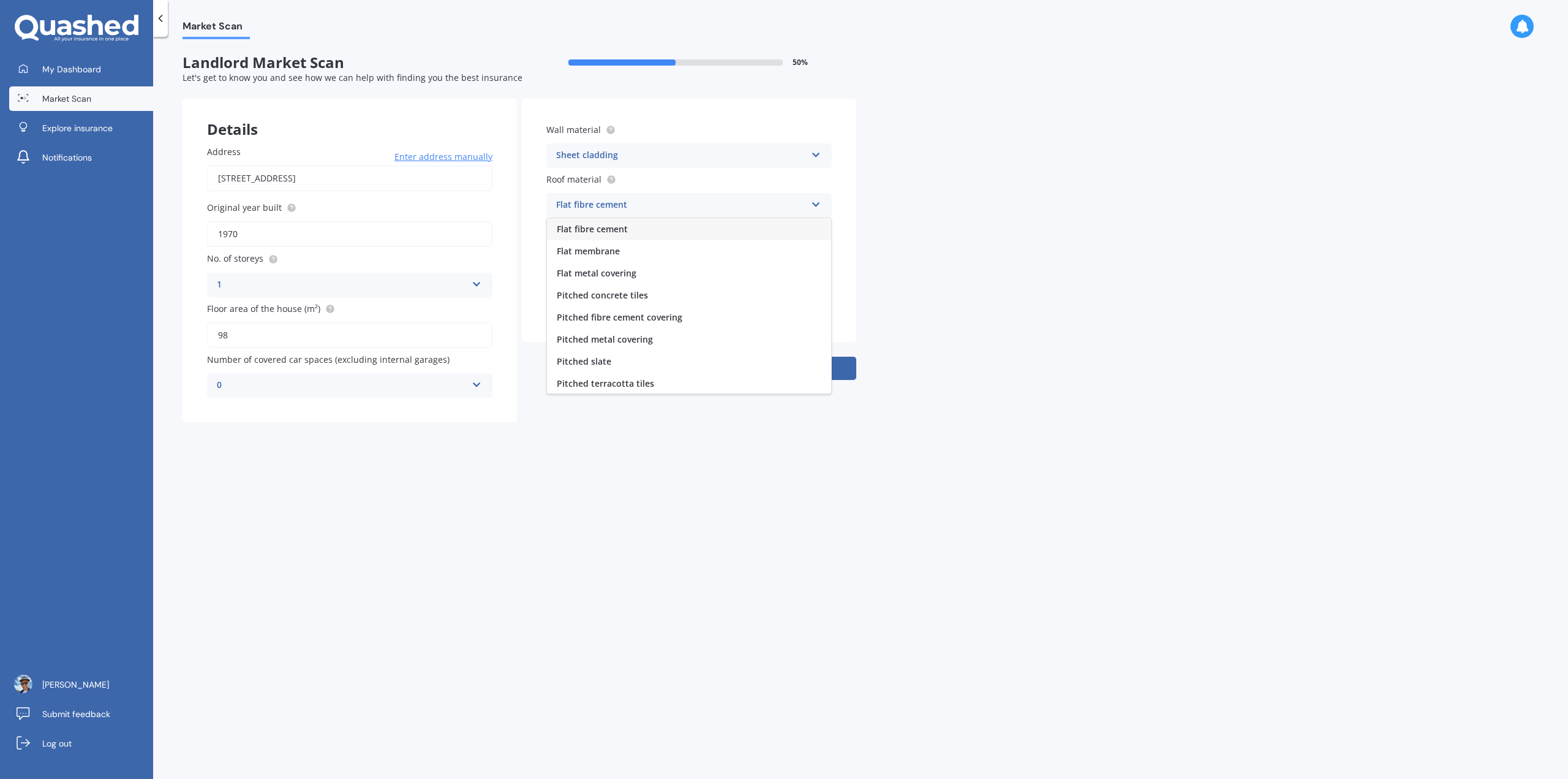
click at [646, 383] on span "Pitched terracotta tiles" at bounding box center [606, 384] width 98 height 12
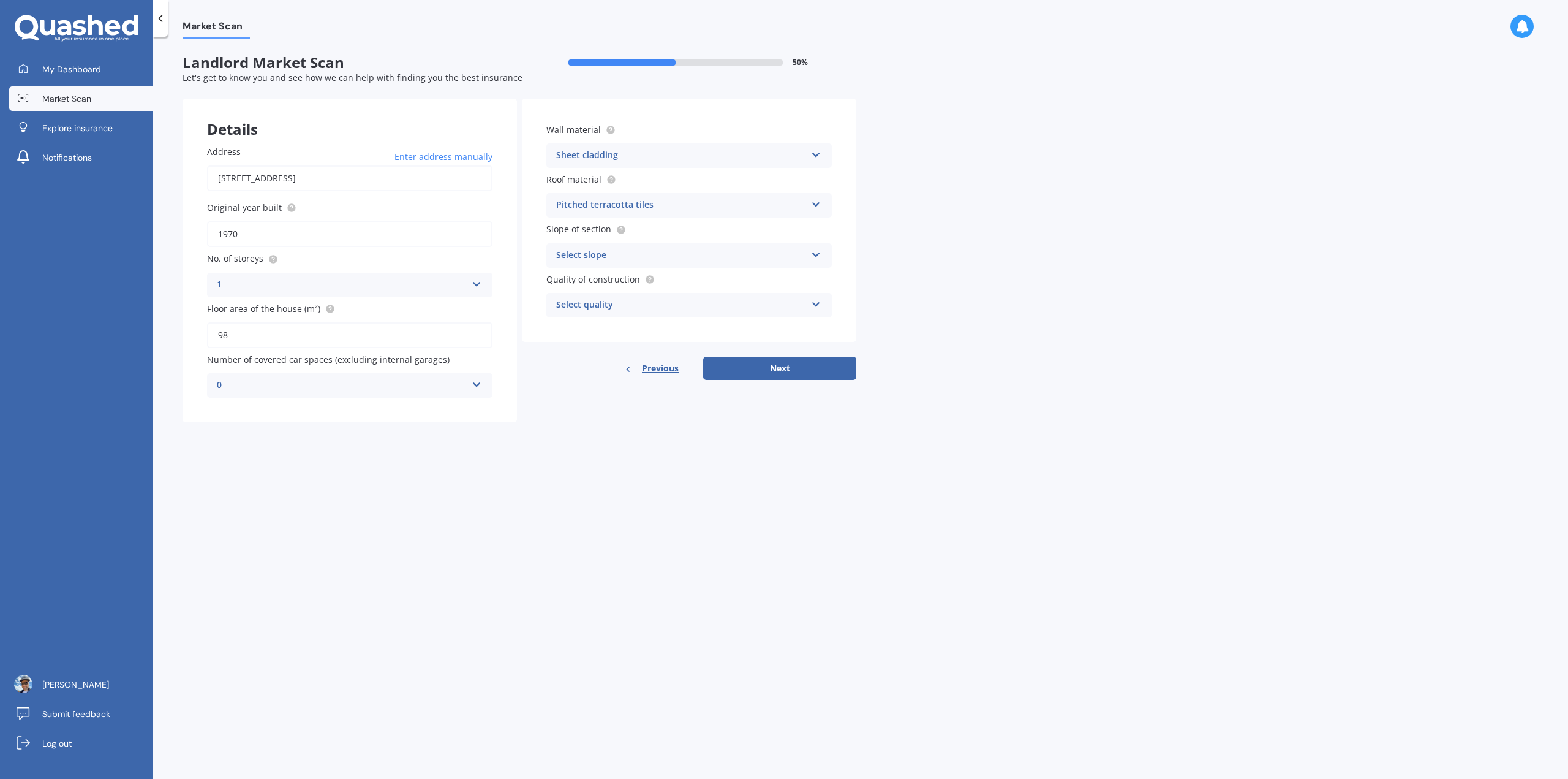
click at [654, 253] on div "Select slope" at bounding box center [681, 255] width 250 height 15
click at [653, 285] on span "Flat or gentle slope (up to about 5°)" at bounding box center [632, 280] width 150 height 12
click at [660, 310] on div "Select quality" at bounding box center [681, 305] width 250 height 15
click at [652, 330] on div "Standard" at bounding box center [689, 329] width 284 height 22
click at [801, 367] on button "Next" at bounding box center [779, 368] width 153 height 23
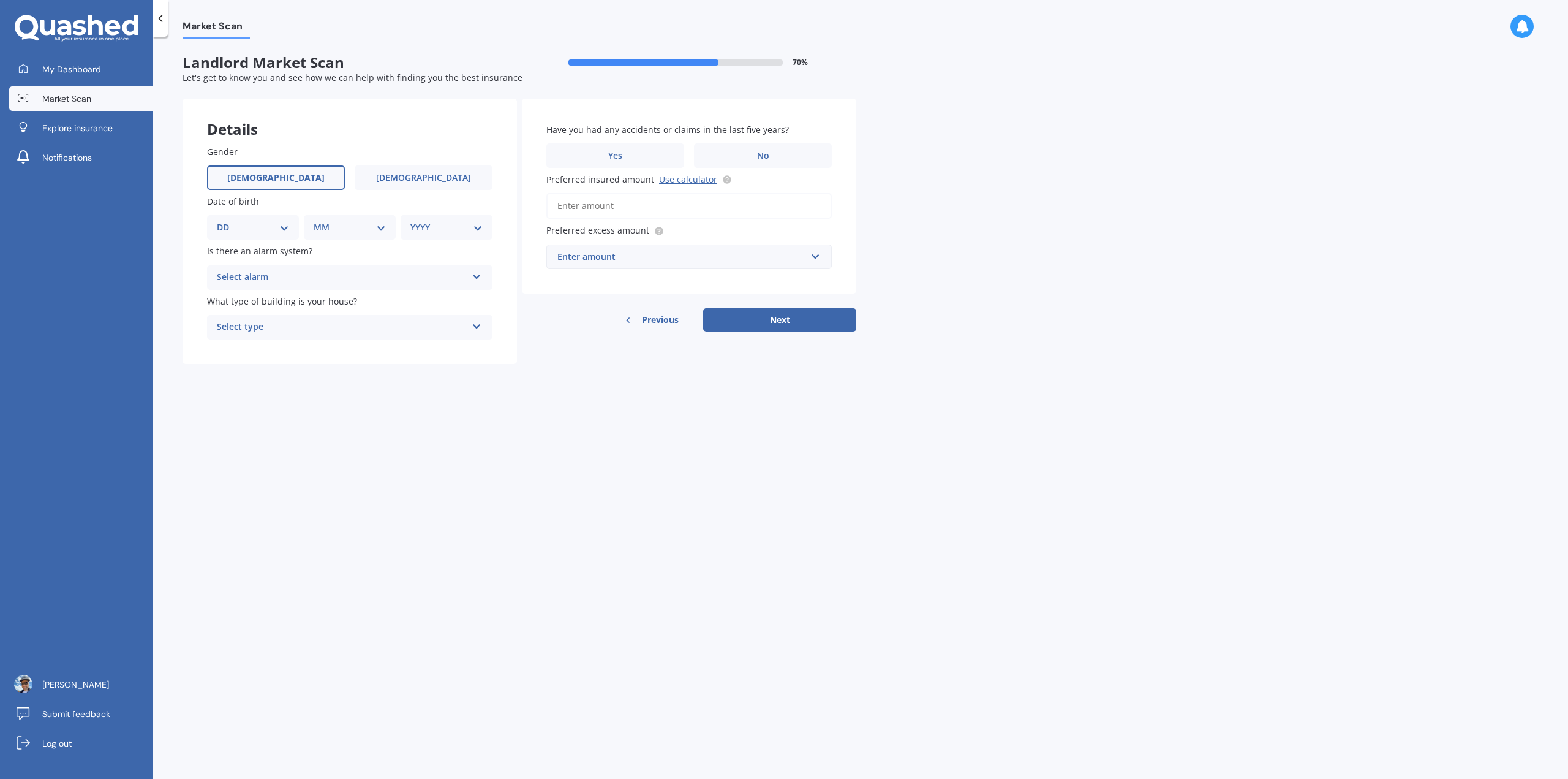
click at [279, 179] on span "[DEMOGRAPHIC_DATA]" at bounding box center [276, 178] width 98 height 10
click at [0, 0] on input "[DEMOGRAPHIC_DATA]" at bounding box center [0, 0] width 0 height 0
click at [263, 225] on select "DD 01 02 03 04 05 06 07 08 09 10 11 12 13 14 15 16 17 18 19 20 21 22 23 24 25 2…" at bounding box center [253, 227] width 72 height 13
click at [227, 221] on select "DD 01 02 03 04 05 06 07 08 09 10 11 12 13 14 15 16 17 18 19 20 21 22 23 24 25 2…" at bounding box center [253, 227] width 72 height 13
click at [266, 221] on select "DD 01 02 03 04 05 06 07 08 09 10 11 12 13 14 15 16 17 18 19 20 21 22 23 24 25 2…" at bounding box center [260, 227] width 67 height 13
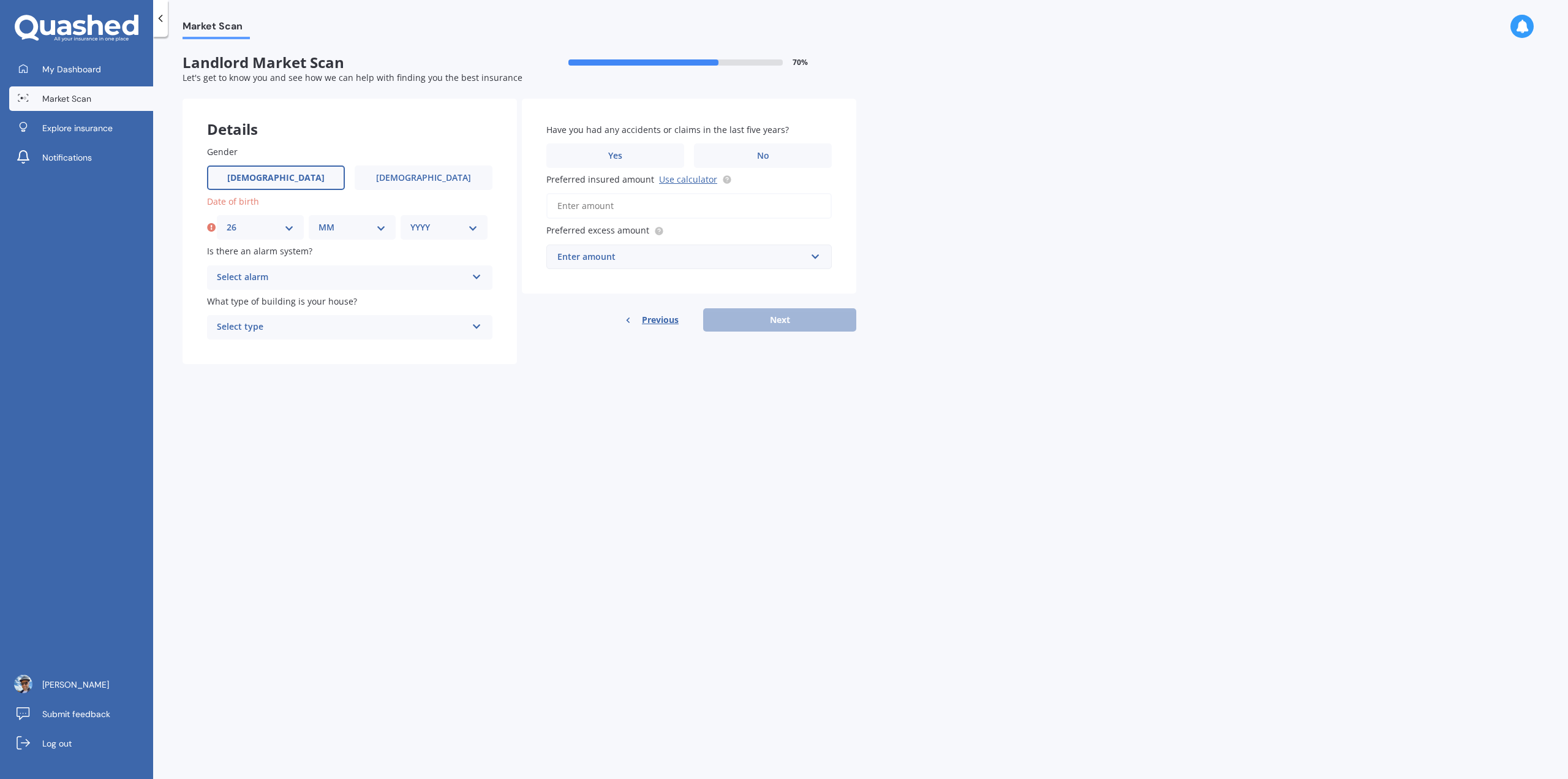
select select "25"
click at [227, 221] on select "DD 01 02 03 04 05 06 07 08 09 10 11 12 13 14 15 16 17 18 19 20 21 22 23 24 25 2…" at bounding box center [260, 227] width 67 height 13
click at [351, 216] on div "MM 01 02 03 04 05 06 07 08 09 10 11 12" at bounding box center [351, 227] width 87 height 25
click at [355, 226] on select "MM 01 02 03 04 05 06 07 08 09 10 11 12" at bounding box center [351, 227] width 67 height 13
select select "04"
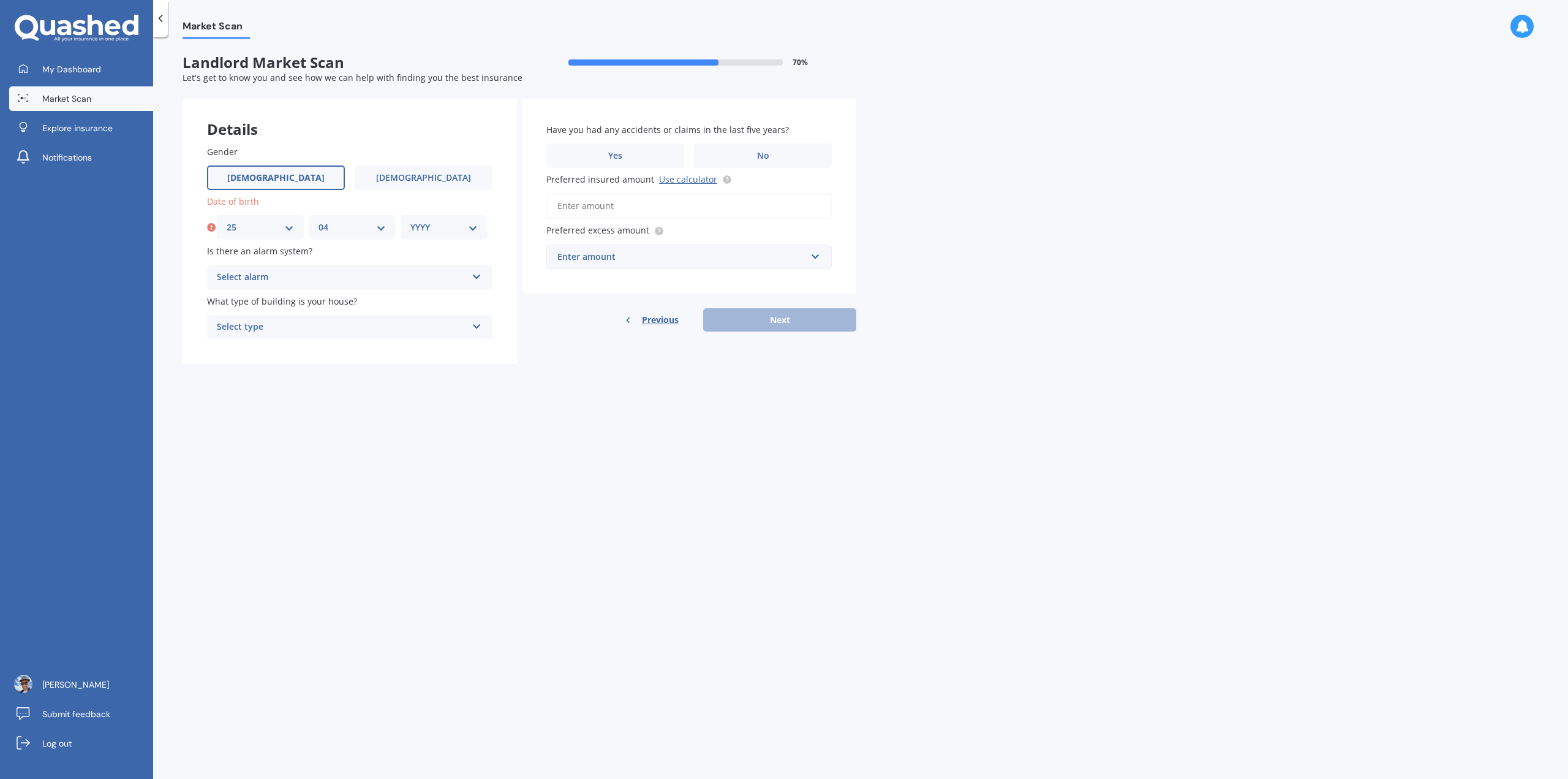
click at [318, 221] on select "MM 01 02 03 04 05 06 07 08 09 10 11 12" at bounding box center [351, 227] width 67 height 13
click at [413, 226] on select "YYYY 2009 2008 2007 2006 2005 2004 2003 2002 2001 2000 1999 1998 1997 1996 1995…" at bounding box center [443, 227] width 67 height 13
select select "1984"
click at [410, 221] on select "YYYY 2009 2008 2007 2006 2005 2004 2003 2002 2001 2000 1999 1998 1997 1996 1995…" at bounding box center [443, 227] width 67 height 13
click at [275, 278] on div "Select alarm" at bounding box center [341, 278] width 250 height 15
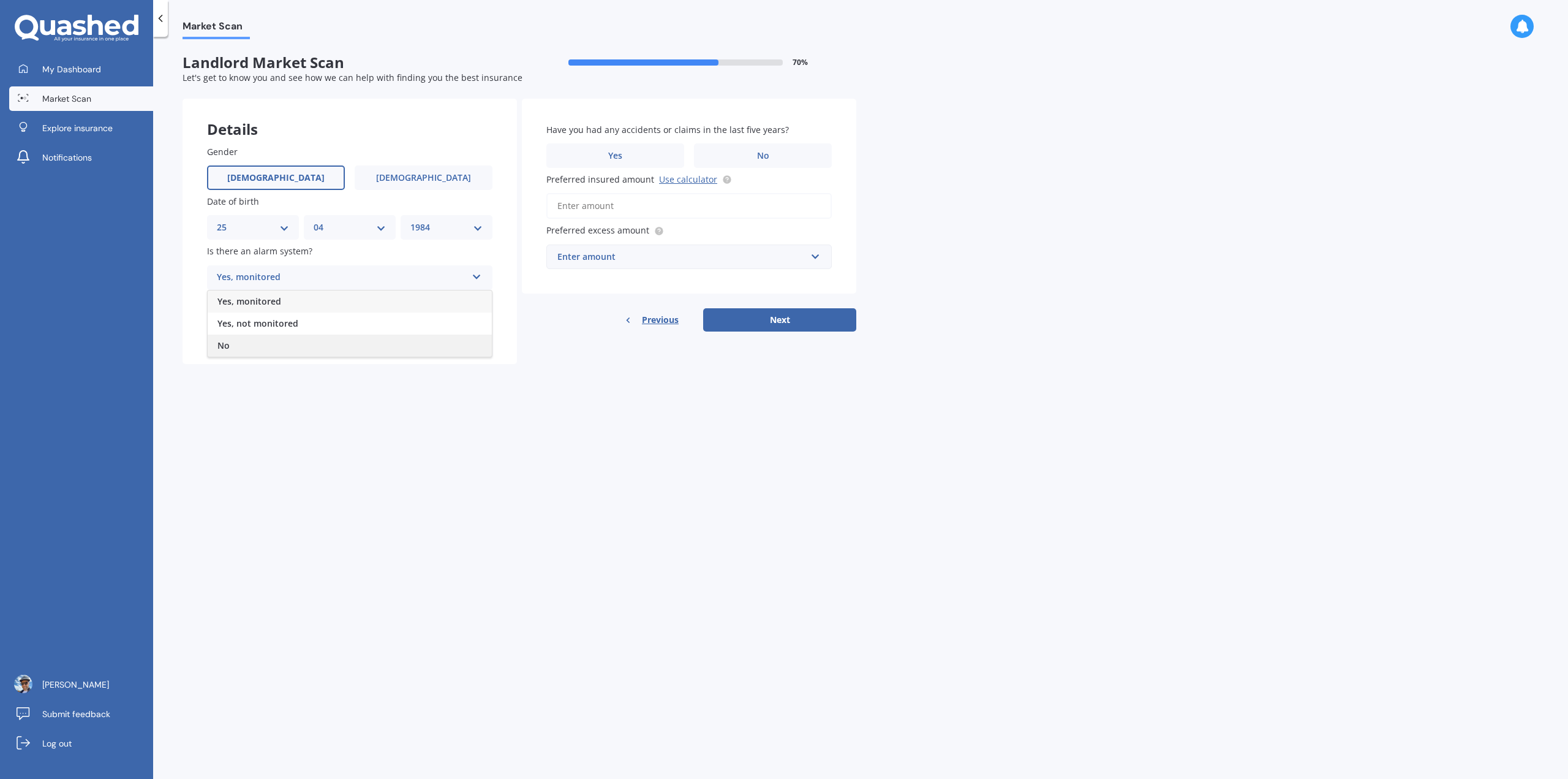
click at [284, 343] on div "No" at bounding box center [349, 346] width 284 height 22
click at [286, 319] on div "Select type Freestanding Multi-unit (in a block of 6 or less) Multi-unit (in a …" at bounding box center [349, 327] width 285 height 25
click at [299, 351] on div "Freestanding" at bounding box center [349, 352] width 284 height 22
click at [752, 155] on label "No" at bounding box center [763, 156] width 138 height 25
click at [0, 0] on input "No" at bounding box center [0, 0] width 0 height 0
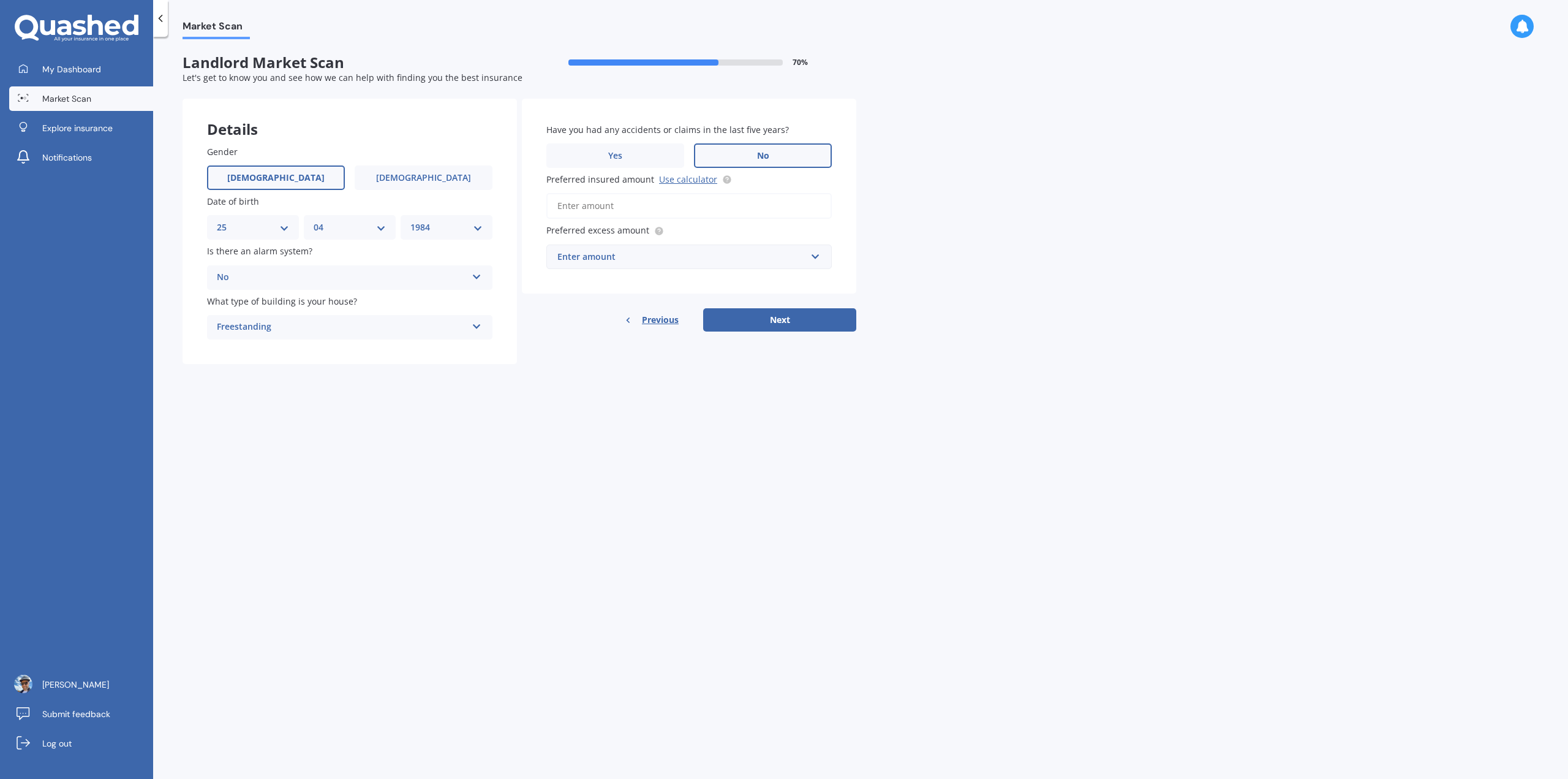
click at [681, 206] on input "Preferred insured amount Use calculator" at bounding box center [689, 206] width 285 height 26
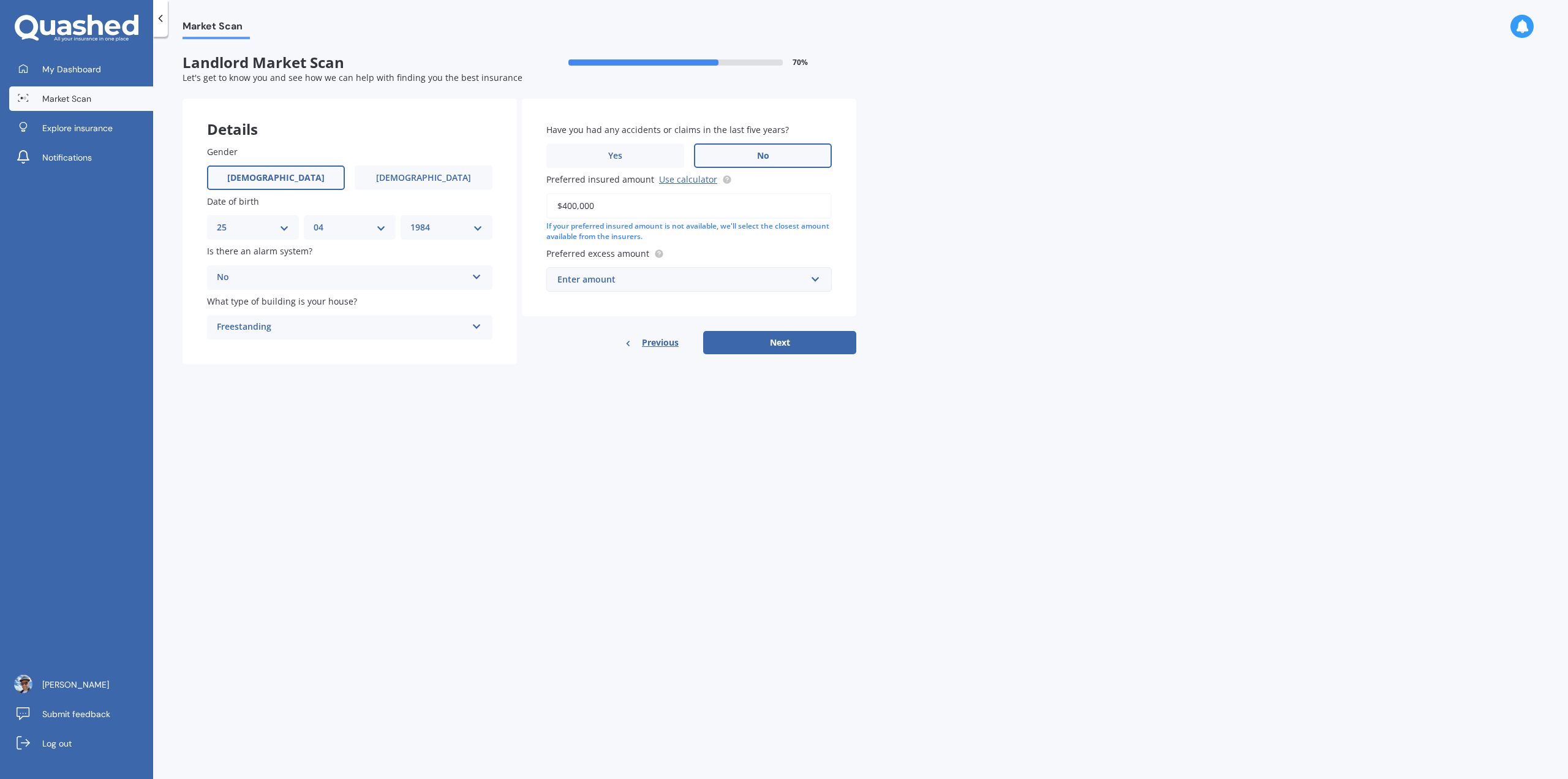
type input "$400,000"
click at [932, 214] on div "Market Scan Landlord Market Scan 70 % Let's get to know you and see how we can …" at bounding box center [859, 409] width 1414 height 742
click at [820, 274] on input "text" at bounding box center [684, 279] width 274 height 23
click at [782, 350] on div "$500" at bounding box center [689, 348] width 284 height 23
click at [767, 345] on button "Next" at bounding box center [779, 342] width 153 height 23
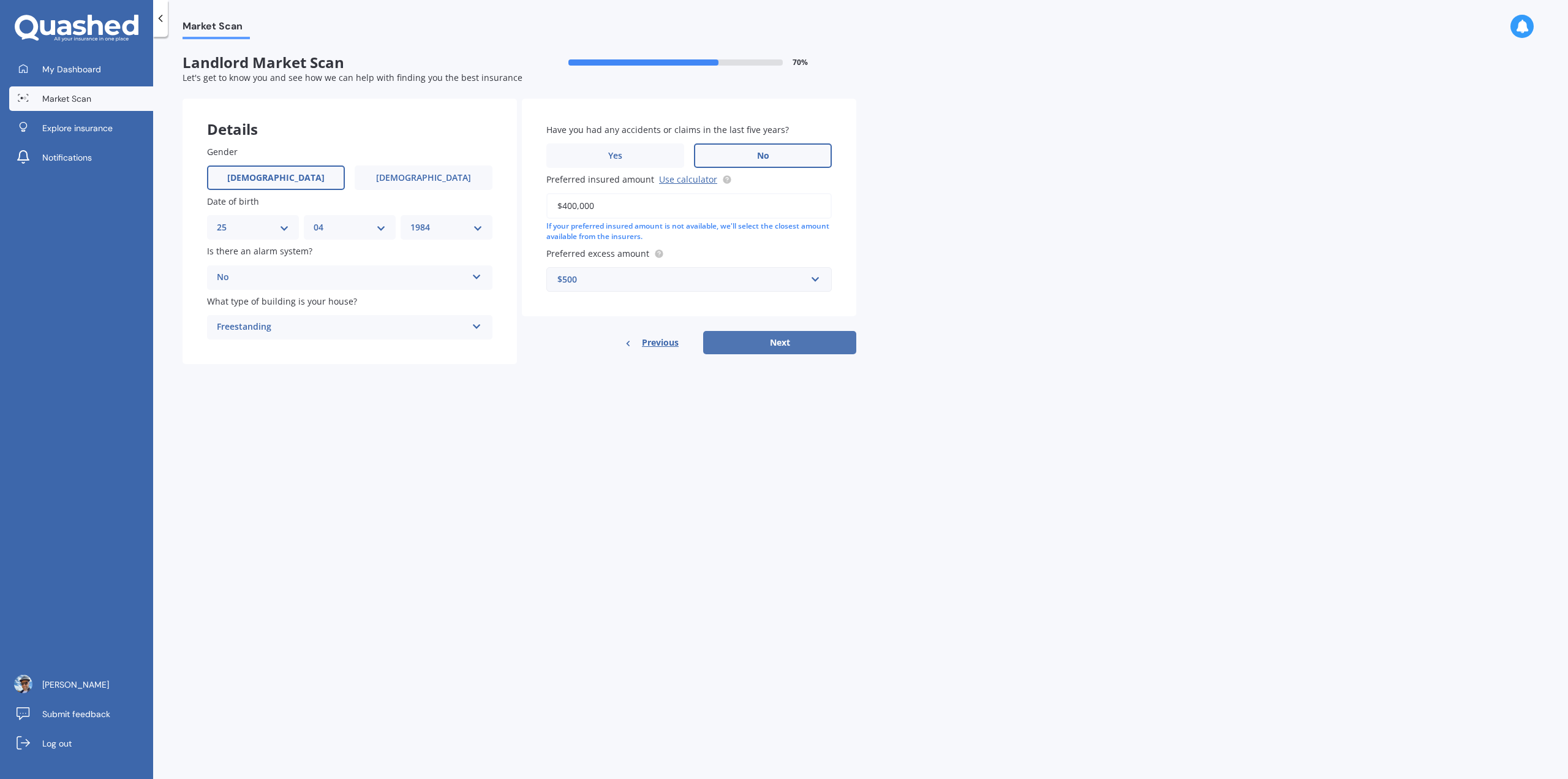
select select "25"
select select "04"
select select "1984"
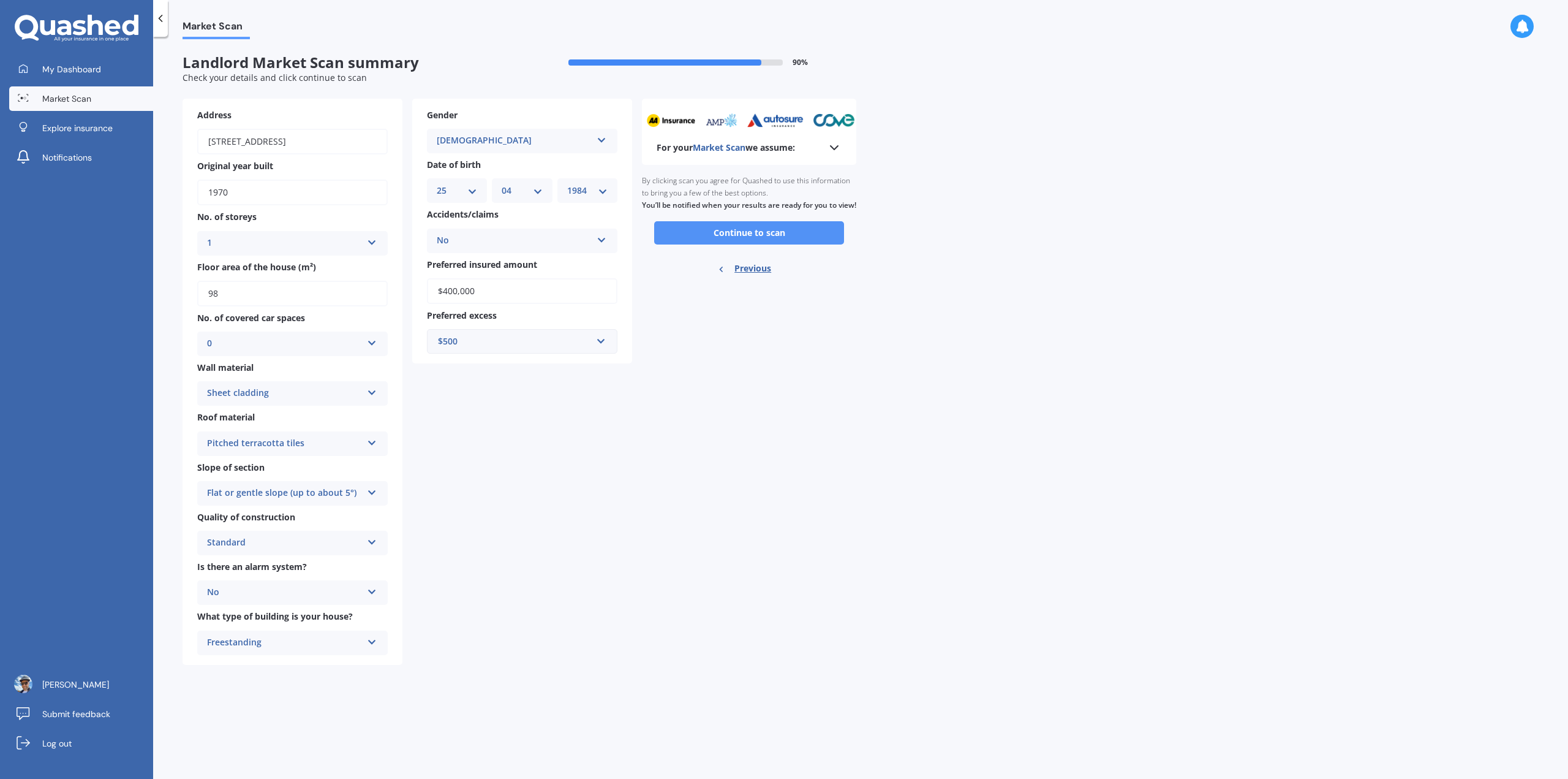
click at [738, 245] on button "Continue to scan" at bounding box center [749, 232] width 190 height 23
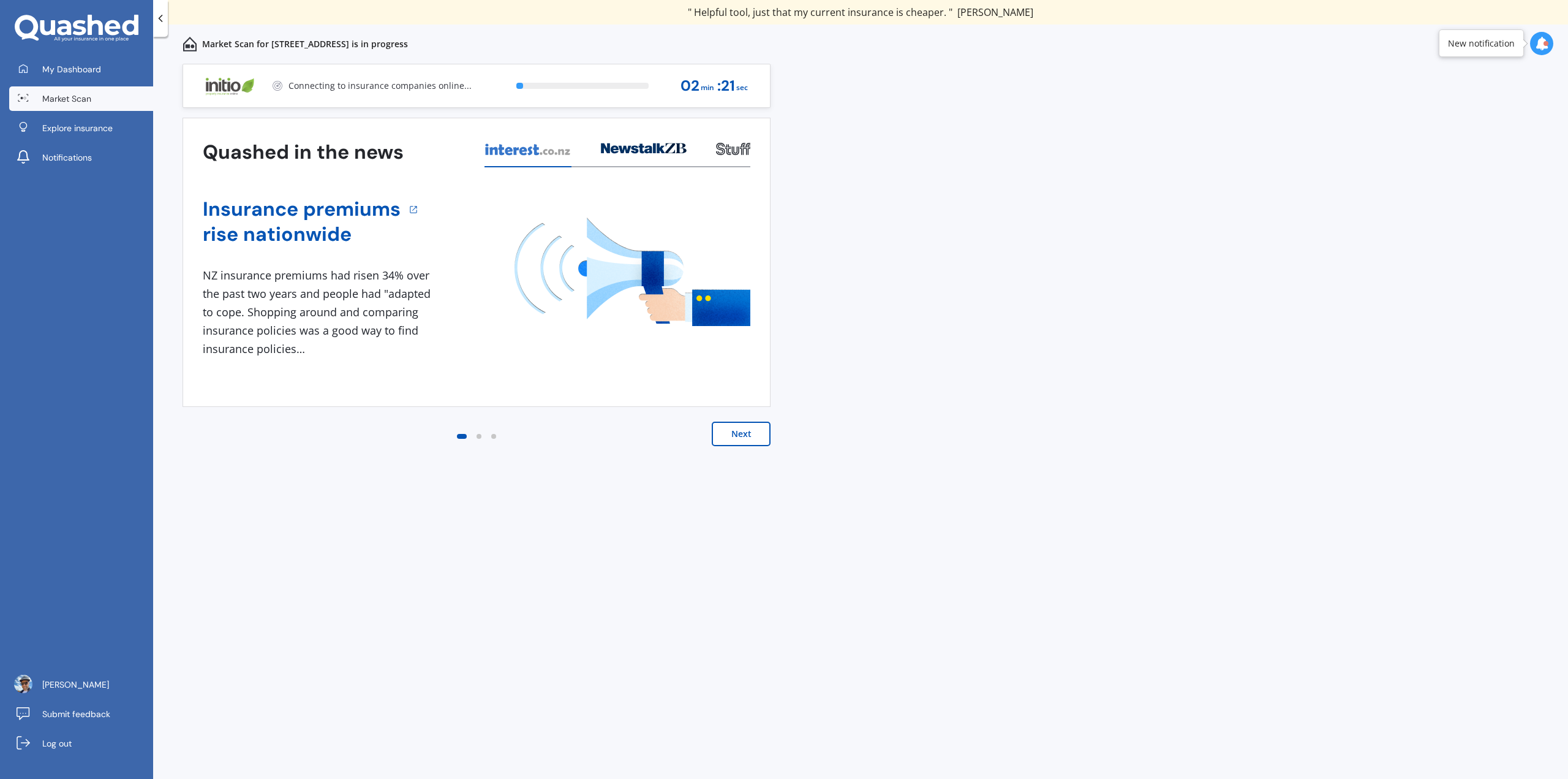
click at [735, 440] on button "Next" at bounding box center [741, 433] width 59 height 25
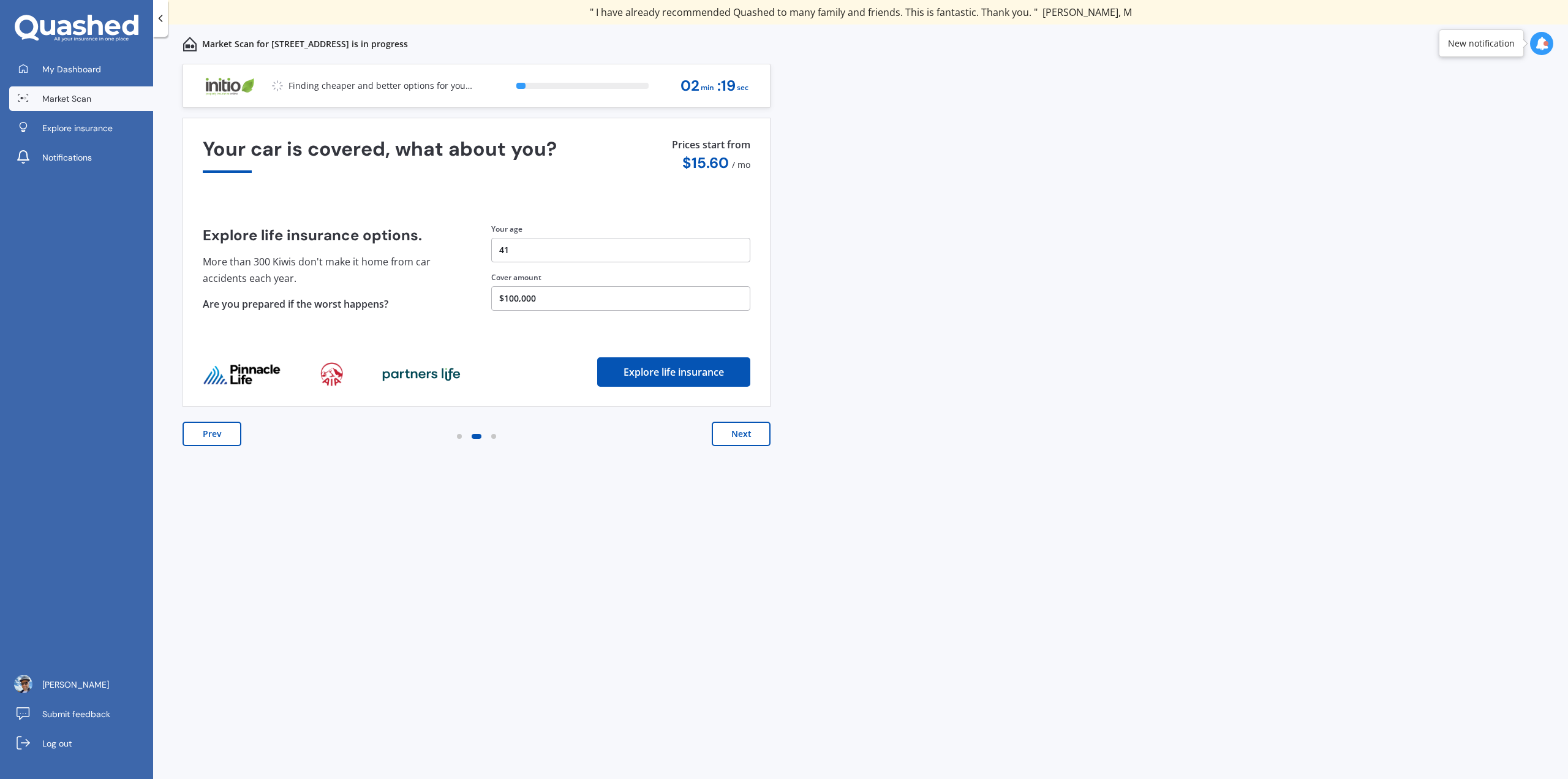
click at [735, 440] on button "Next" at bounding box center [741, 433] width 59 height 25
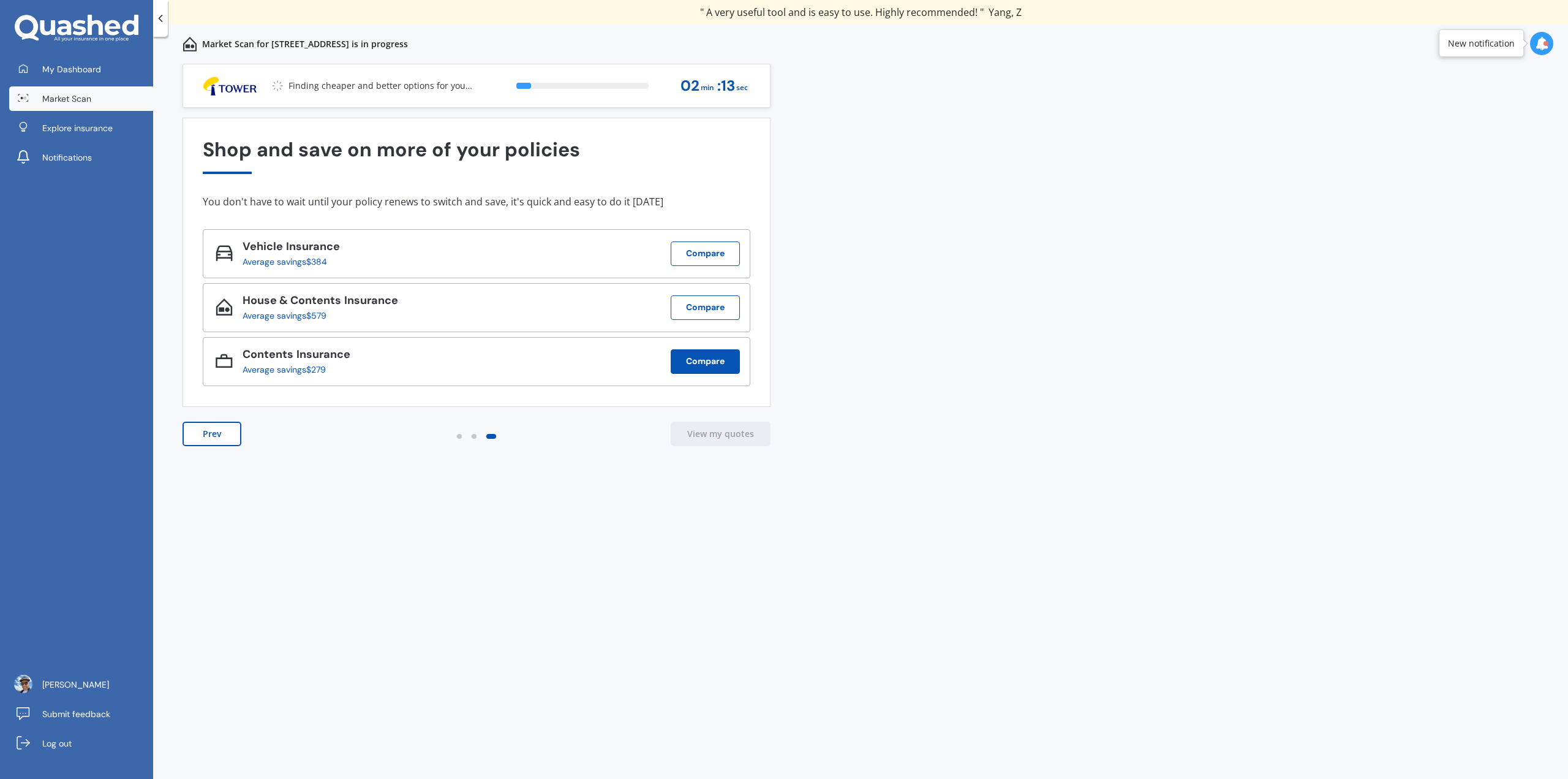
click at [695, 368] on button "Compare" at bounding box center [705, 362] width 69 height 25
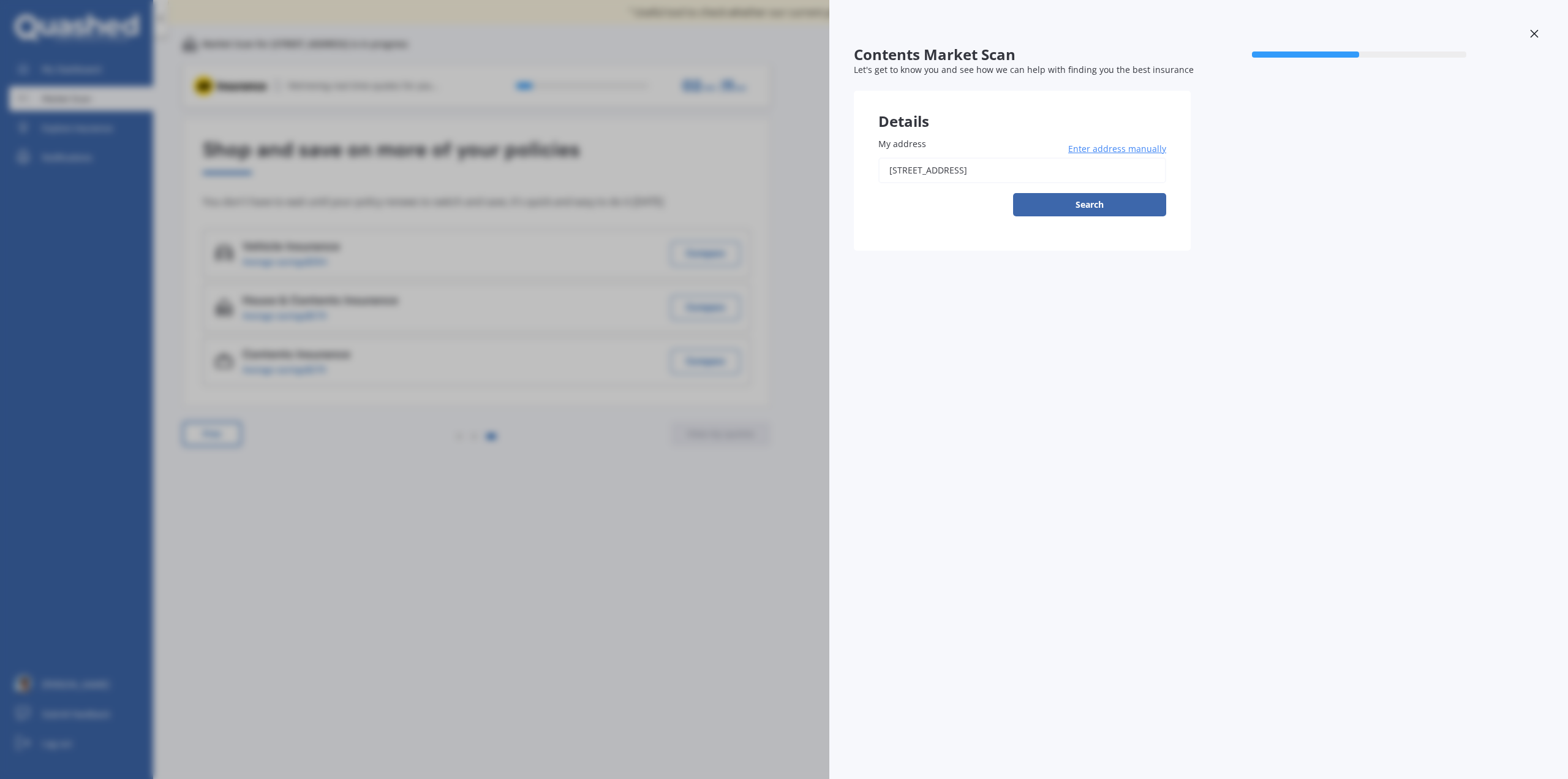
click at [1108, 172] on input "[STREET_ADDRESS]" at bounding box center [1022, 171] width 287 height 26
drag, startPoint x: 1117, startPoint y: 172, endPoint x: 854, endPoint y: 185, distance: 263.3
click at [854, 185] on div "My address [STREET_ADDRESS] Enter address manually Search" at bounding box center [1021, 182] width 336 height 138
type input "[STREET_ADDRESS]"
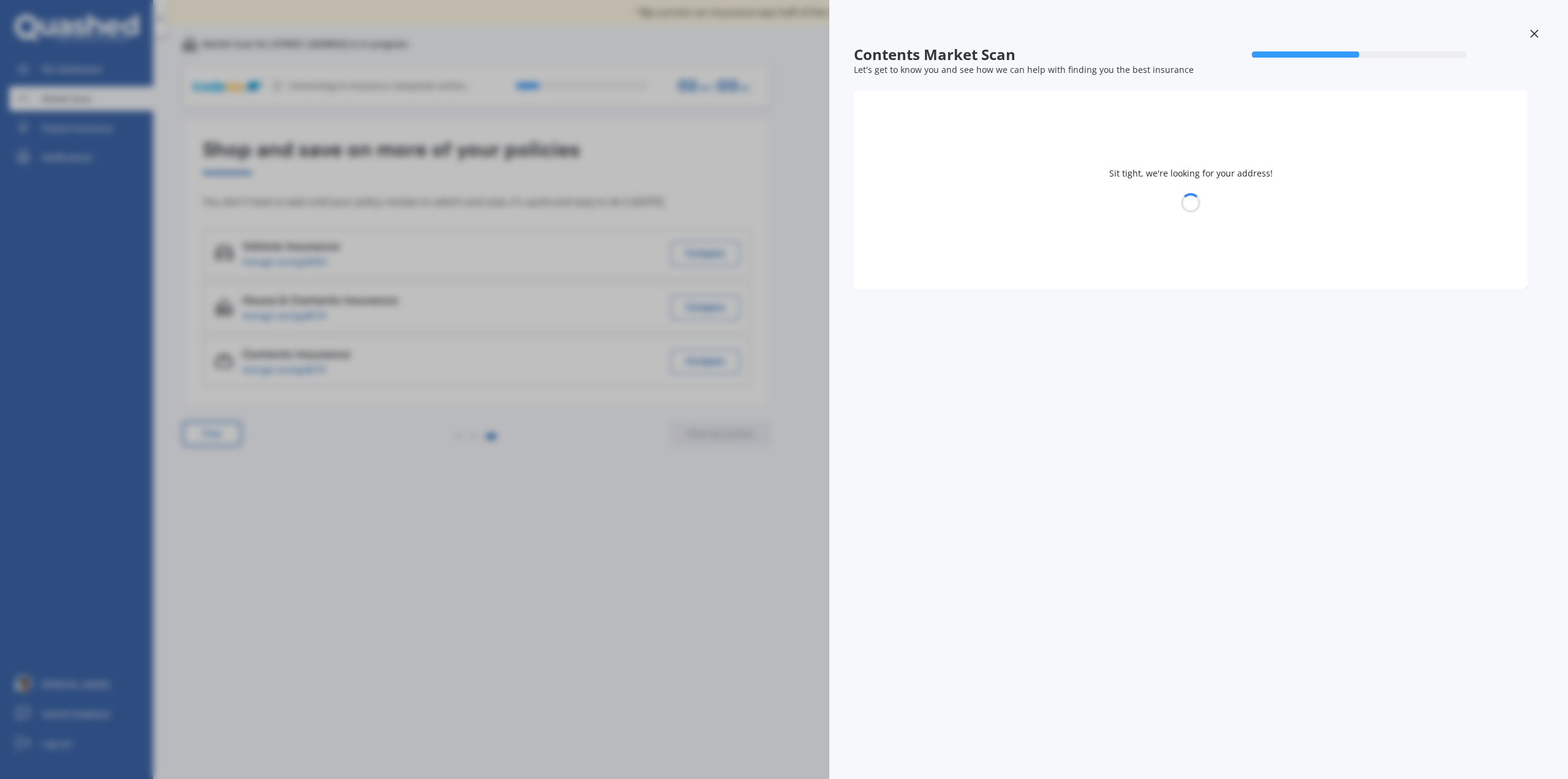
select select "25"
select select "04"
select select "1984"
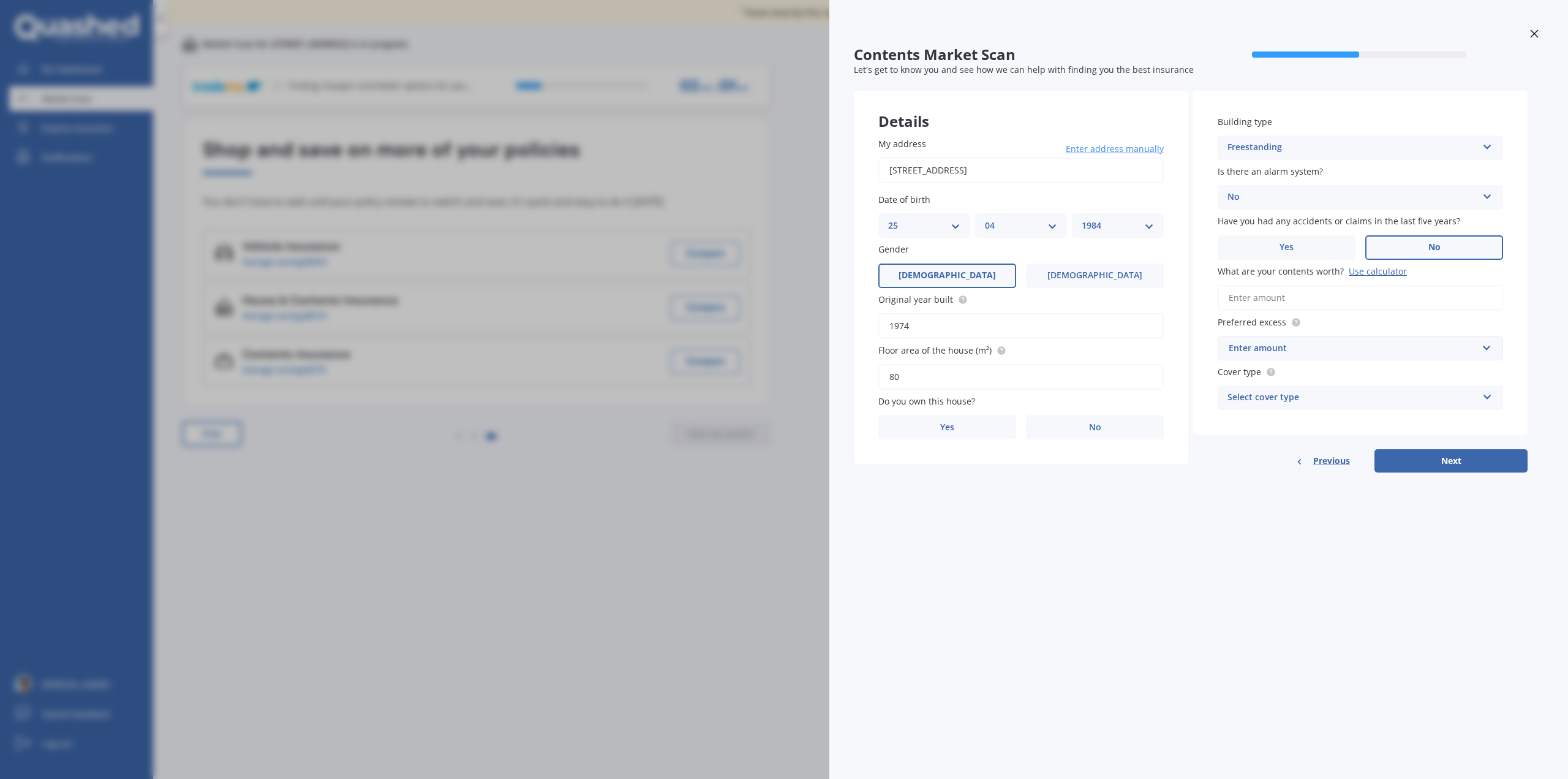
click at [953, 385] on input "80" at bounding box center [1021, 377] width 285 height 26
drag, startPoint x: 899, startPoint y: 383, endPoint x: 881, endPoint y: 385, distance: 18.1
click at [881, 385] on input "80" at bounding box center [1021, 377] width 285 height 26
click at [940, 326] on input "1974" at bounding box center [1021, 327] width 285 height 26
click at [880, 328] on input "1974" at bounding box center [1021, 327] width 285 height 26
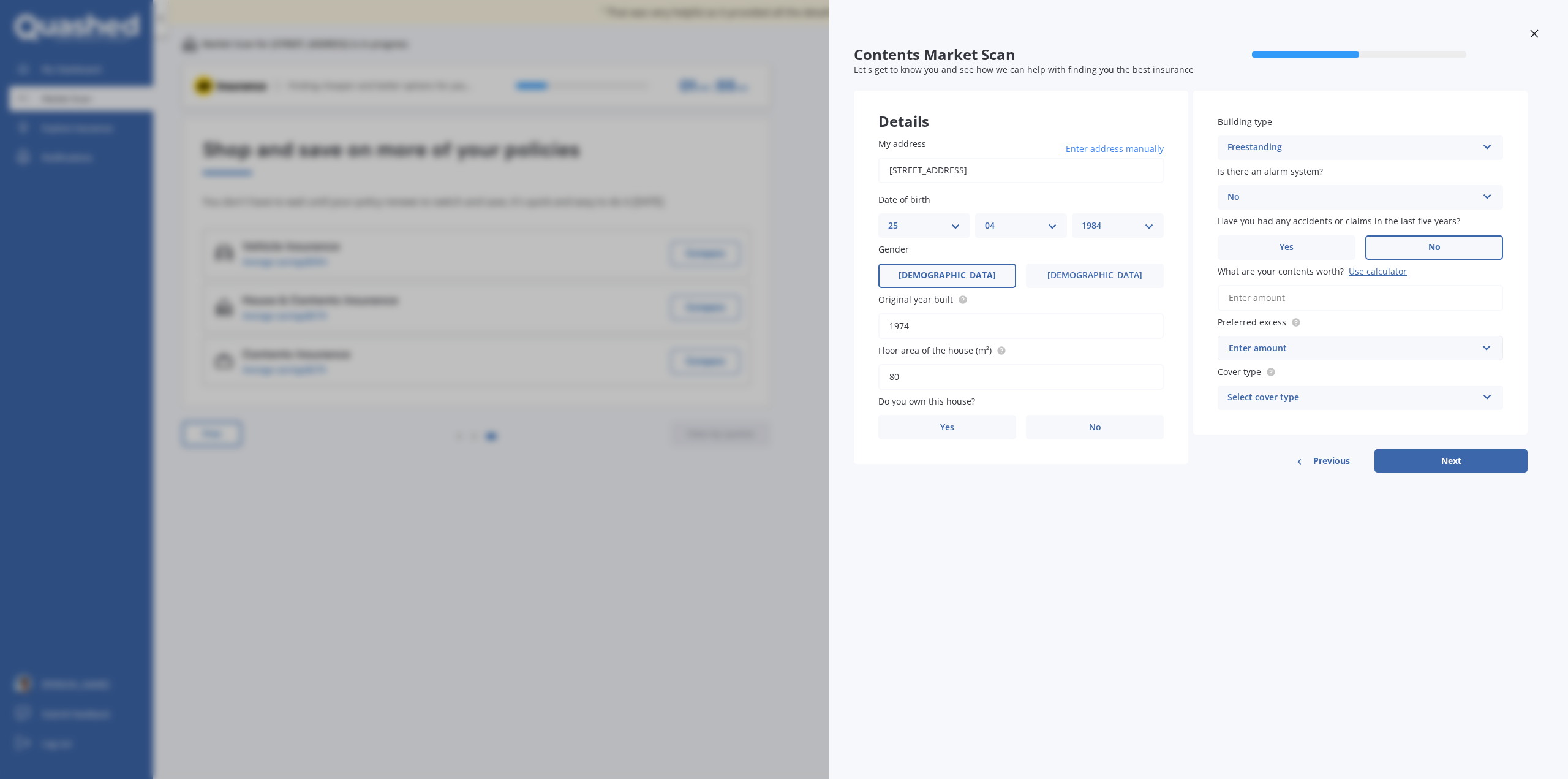
click at [936, 330] on input "1974" at bounding box center [1021, 327] width 285 height 26
type input "1980"
click at [1272, 149] on div "Freestanding" at bounding box center [1352, 147] width 250 height 15
click at [1288, 194] on span "Multi-unit (in a block of 6 or less)" at bounding box center [1297, 194] width 139 height 12
click at [1078, 424] on label "No" at bounding box center [1095, 426] width 138 height 25
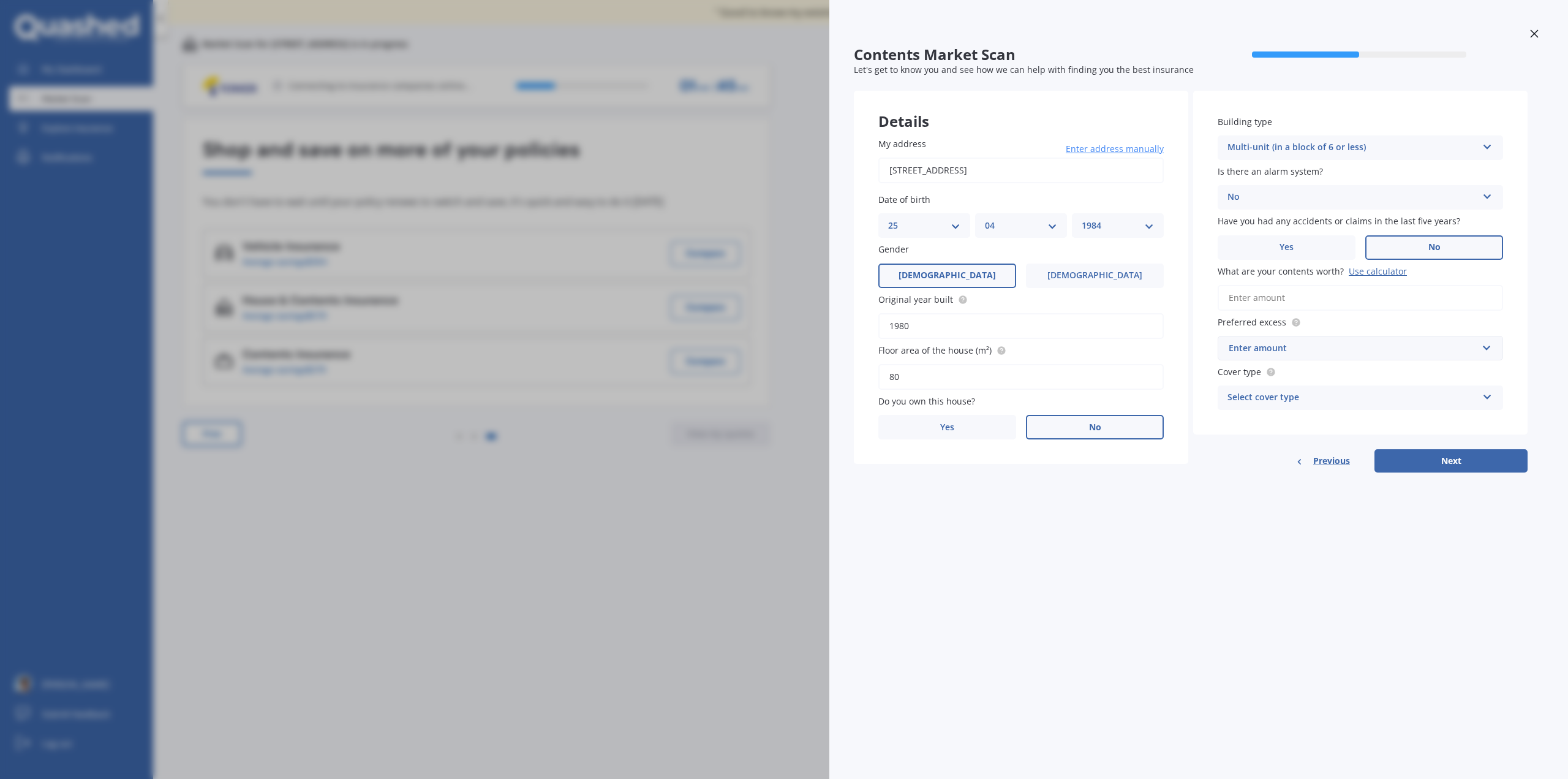
click at [0, 0] on input "No" at bounding box center [0, 0] width 0 height 0
click at [1059, 476] on div "Select occupant" at bounding box center [1013, 477] width 250 height 15
click at [1049, 497] on div "Tenant" at bounding box center [1020, 501] width 284 height 22
click at [1533, 30] on icon at bounding box center [1534, 33] width 9 height 9
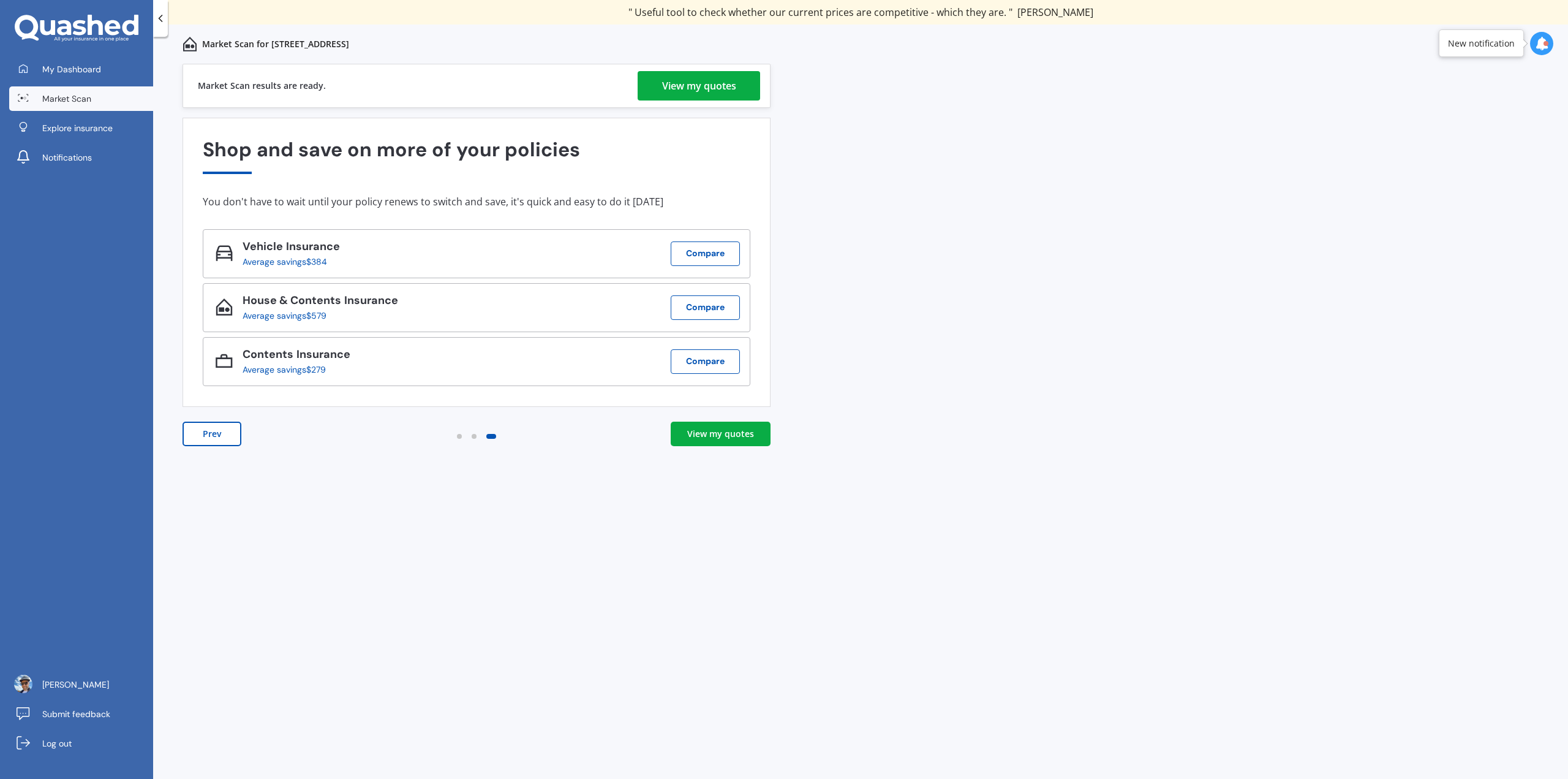
click at [714, 92] on div "View my quotes" at bounding box center [699, 85] width 74 height 29
